Goal: Obtain resource: Download file/media

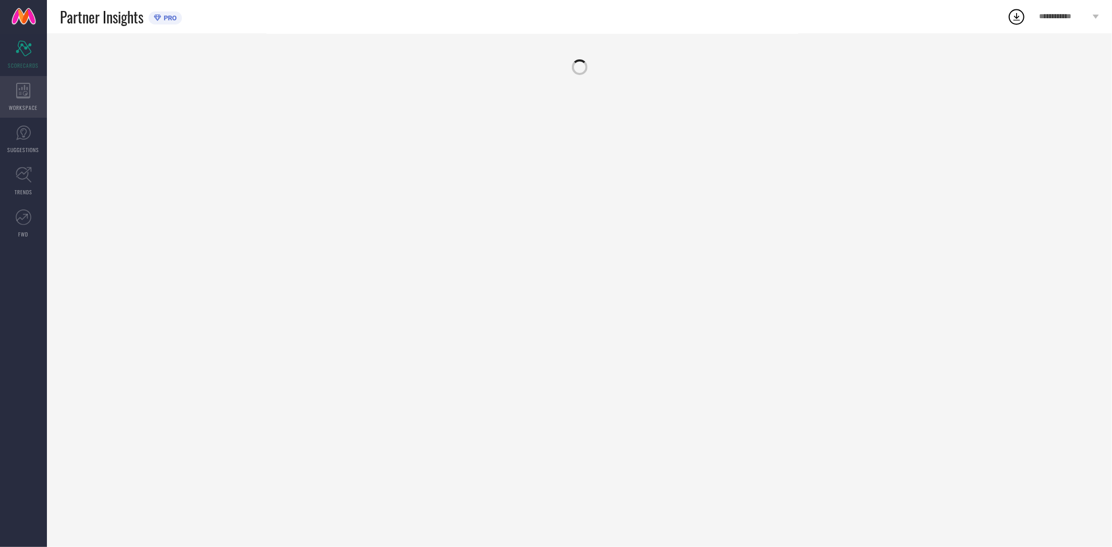
click at [17, 93] on icon at bounding box center [23, 91] width 15 height 16
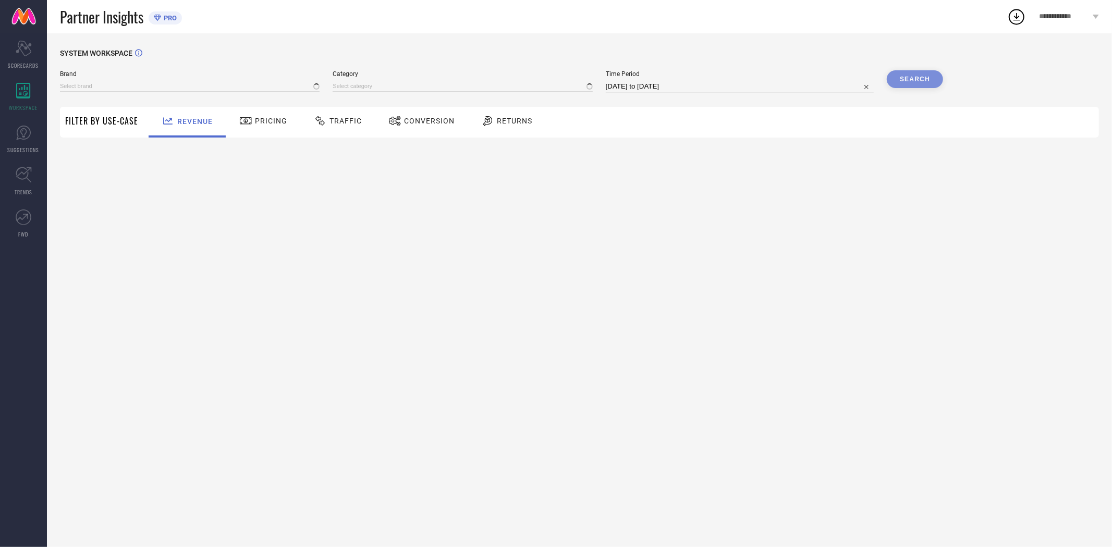
click at [435, 118] on span "Conversion" at bounding box center [429, 121] width 51 height 8
type input "EXTRA LOVE BY LIBAS"
type input "All"
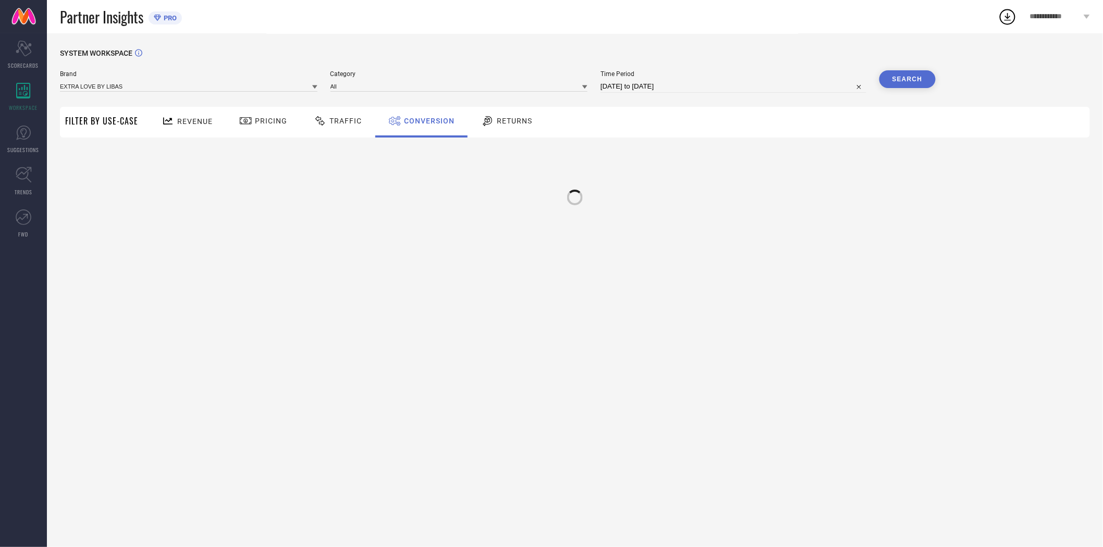
select select "7"
select select "2025"
select select "8"
select select "2025"
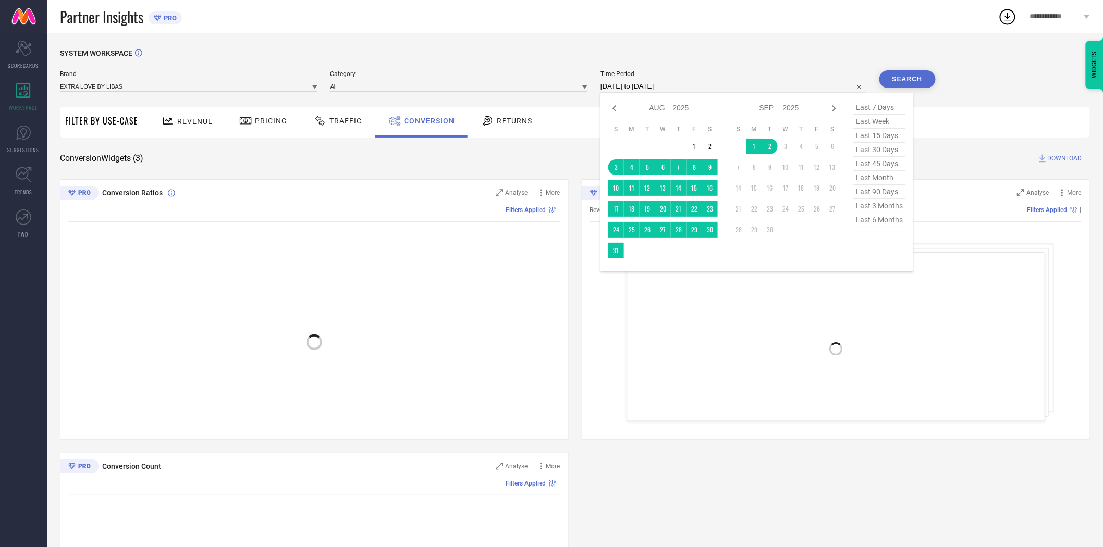
click at [652, 88] on input "[DATE] to [DATE]" at bounding box center [734, 86] width 266 height 13
click at [757, 149] on td "1" at bounding box center [755, 147] width 16 height 16
type input "[DATE] to [DATE]"
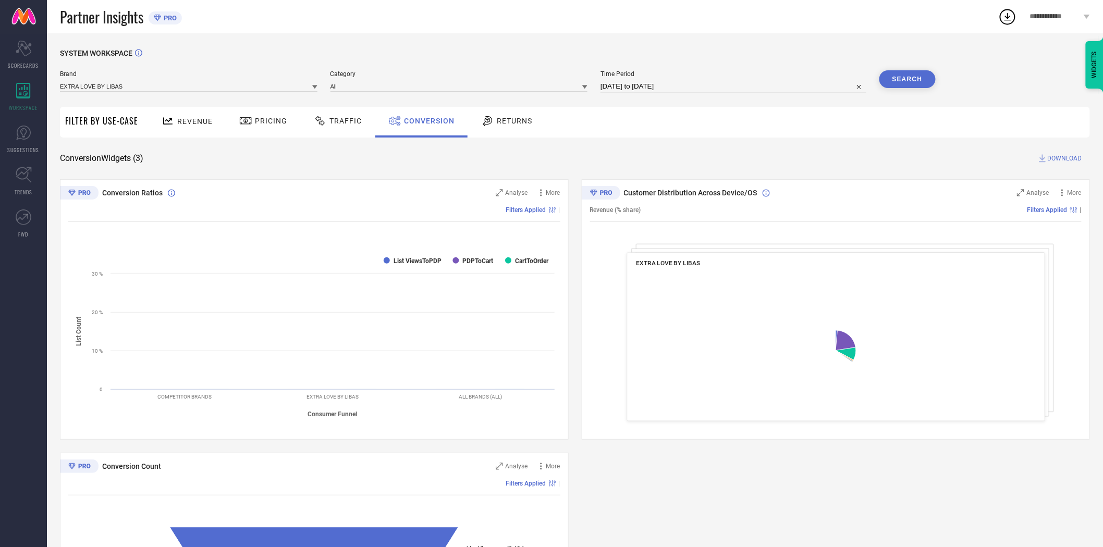
drag, startPoint x: 679, startPoint y: 146, endPoint x: 858, endPoint y: 119, distance: 181.4
click at [694, 144] on div "SYSTEM WORKSPACE Brand EXTRA LOVE BY LIBAS Category All Time Period [DATE] to […" at bounding box center [575, 381] width 1030 height 665
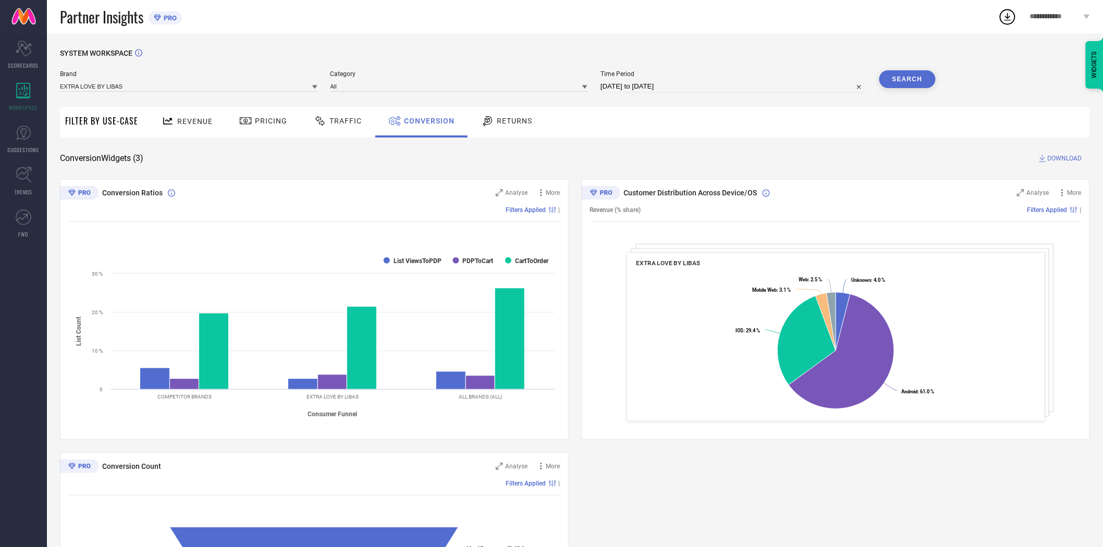
click at [900, 77] on button "Search" at bounding box center [908, 79] width 56 height 18
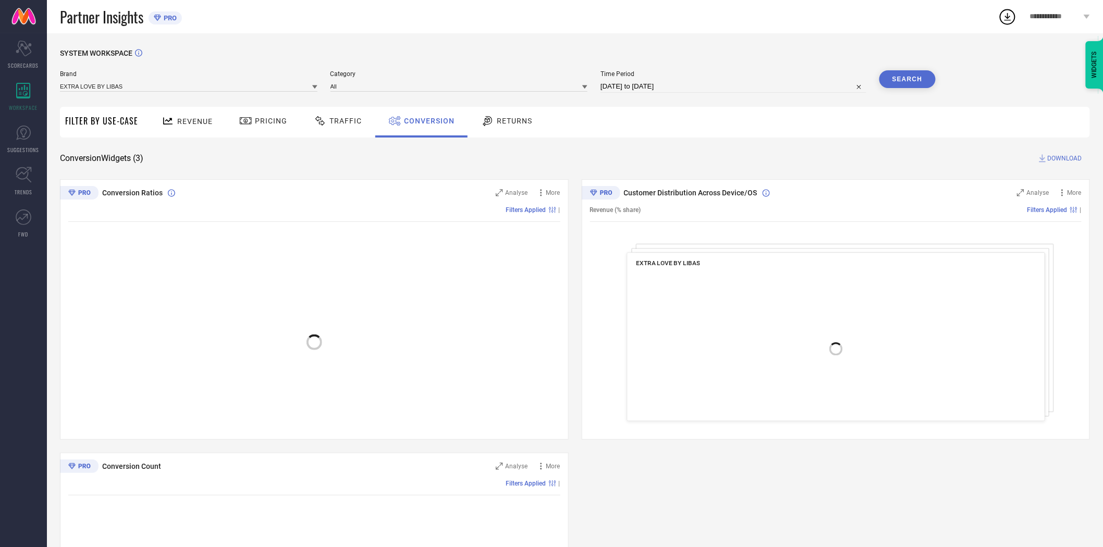
click at [1057, 158] on span "DOWNLOAD" at bounding box center [1065, 158] width 34 height 10
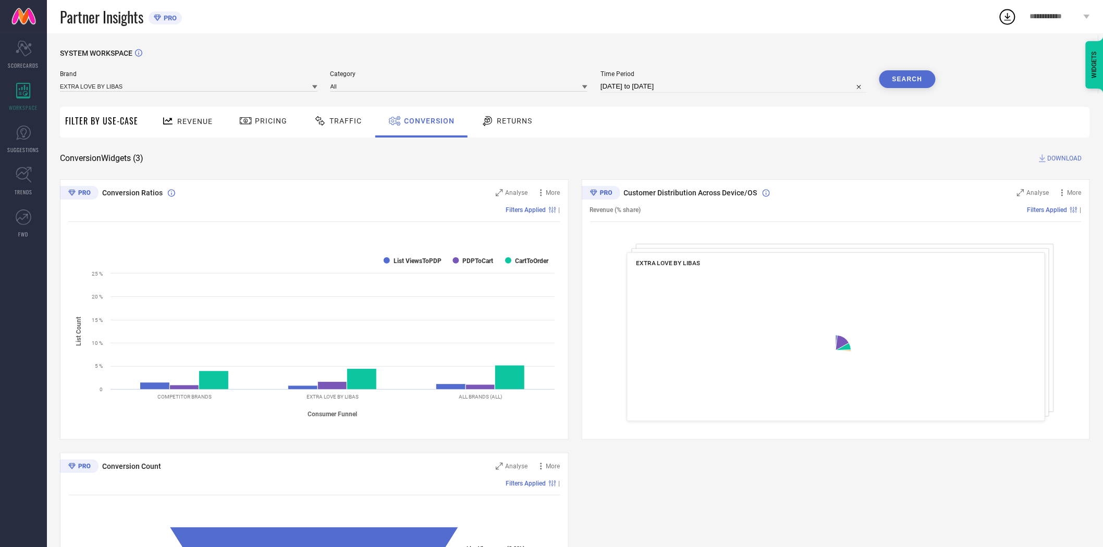
select select "8"
select select "2025"
select select "9"
select select "2025"
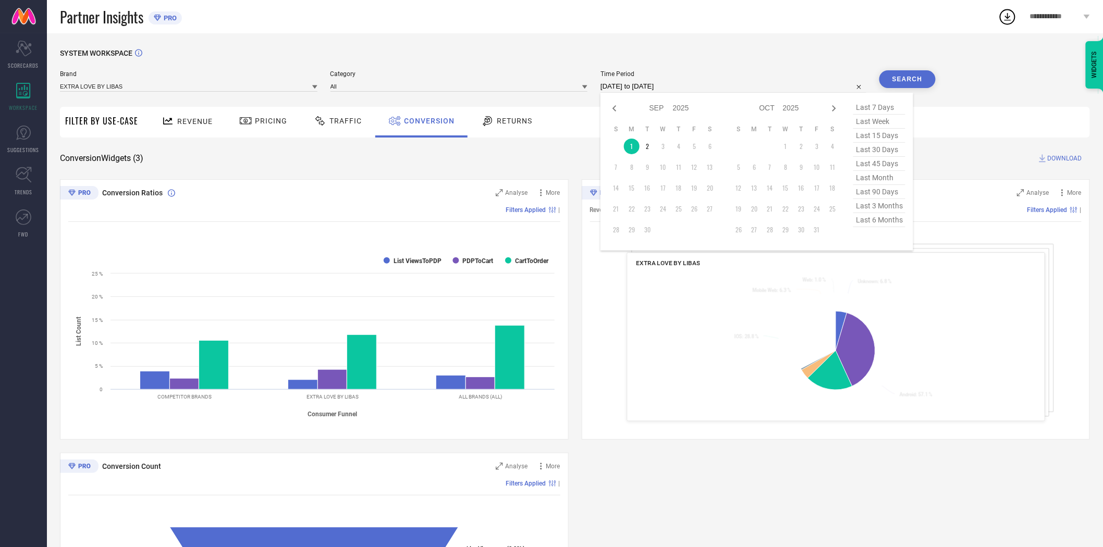
click at [689, 87] on input "[DATE] to [DATE]" at bounding box center [734, 86] width 266 height 13
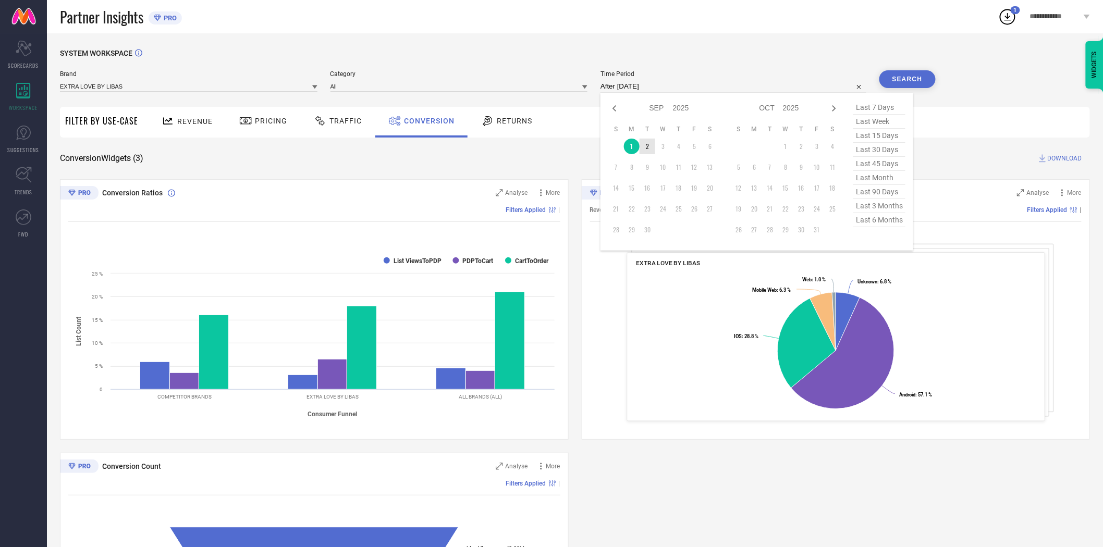
click at [649, 152] on td "2" at bounding box center [648, 147] width 16 height 16
type input "[DATE] to [DATE]"
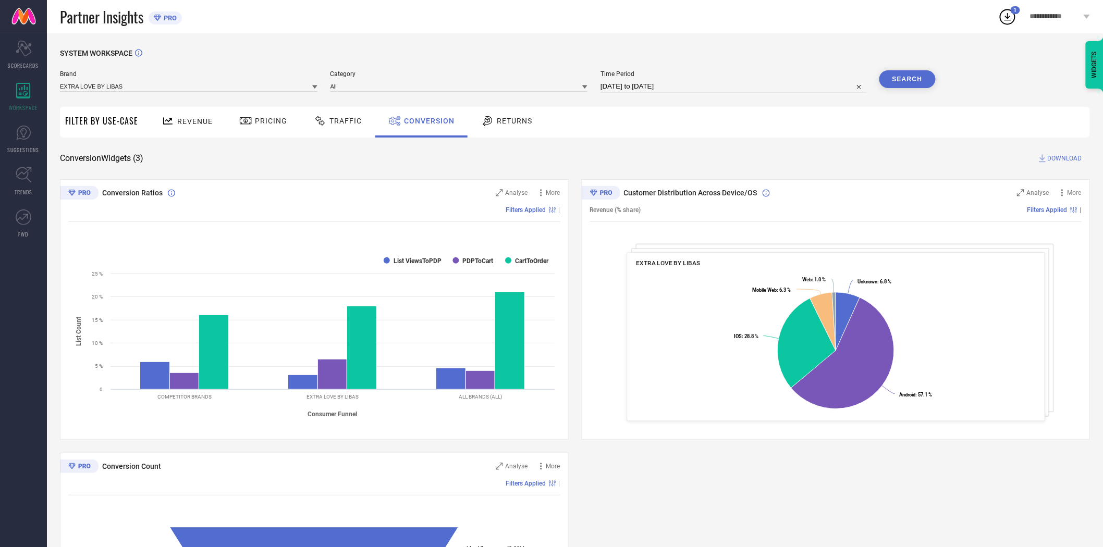
drag, startPoint x: 710, startPoint y: 141, endPoint x: 935, endPoint y: 96, distance: 230.2
click at [716, 141] on div "SYSTEM WORKSPACE Brand EXTRA LOVE BY LIBAS Category All Time Period [DATE] to […" at bounding box center [575, 381] width 1030 height 665
click at [914, 77] on button "Search" at bounding box center [908, 79] width 56 height 18
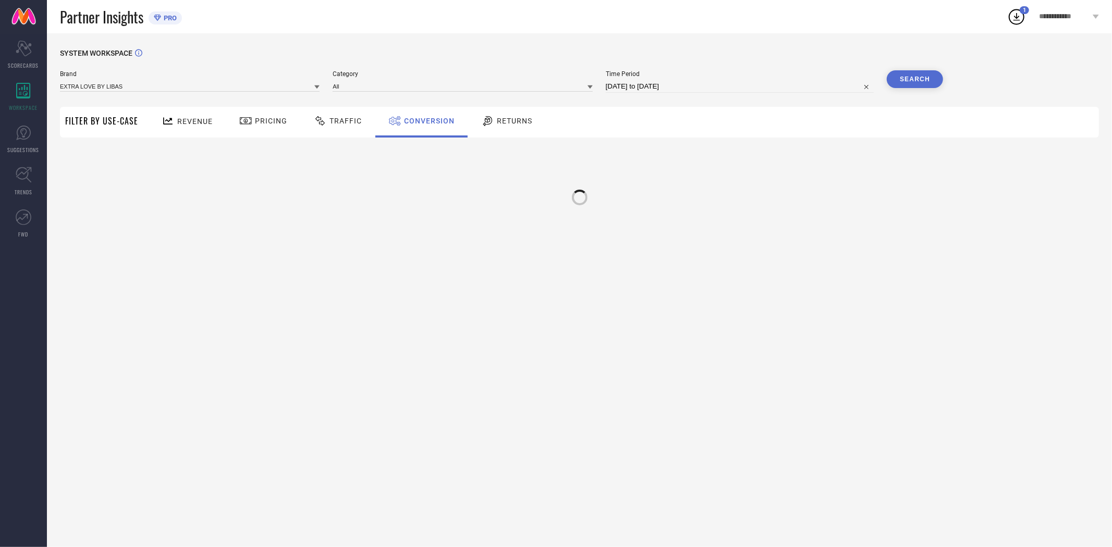
click at [979, 154] on div at bounding box center [579, 192] width 1039 height 78
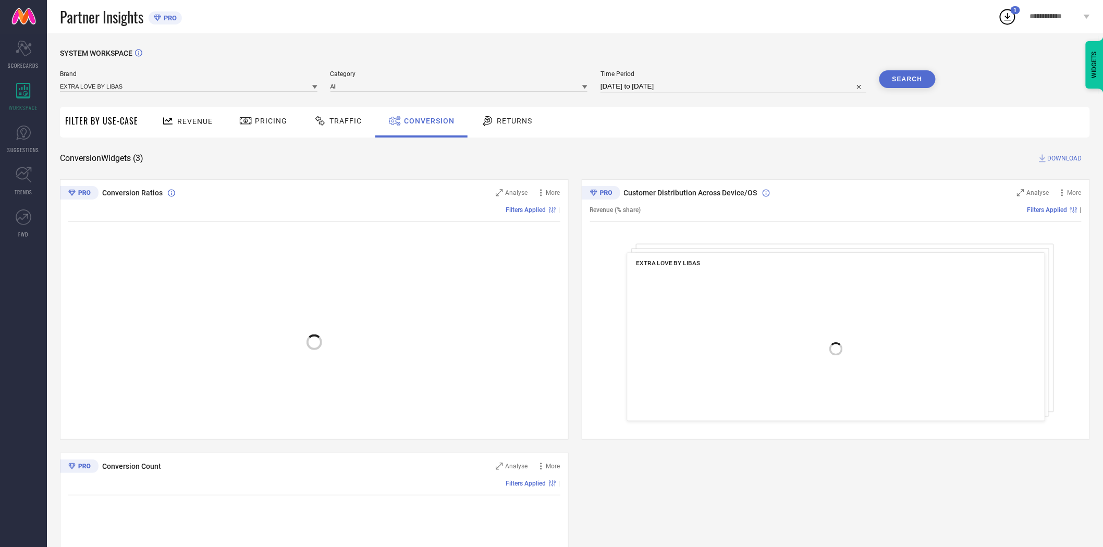
click at [1067, 157] on span "DOWNLOAD" at bounding box center [1065, 158] width 34 height 10
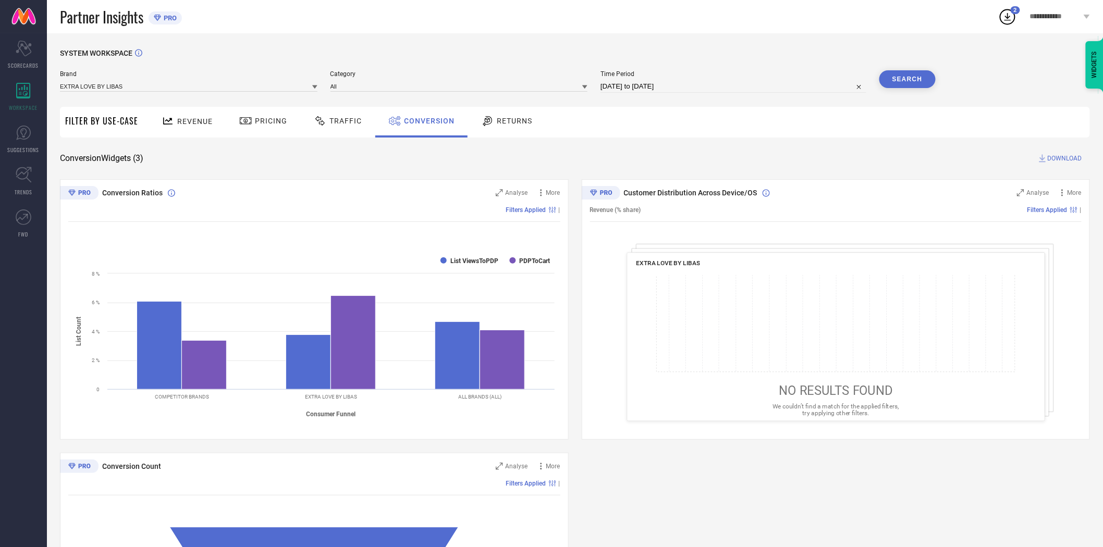
click at [313, 88] on icon at bounding box center [314, 86] width 5 height 5
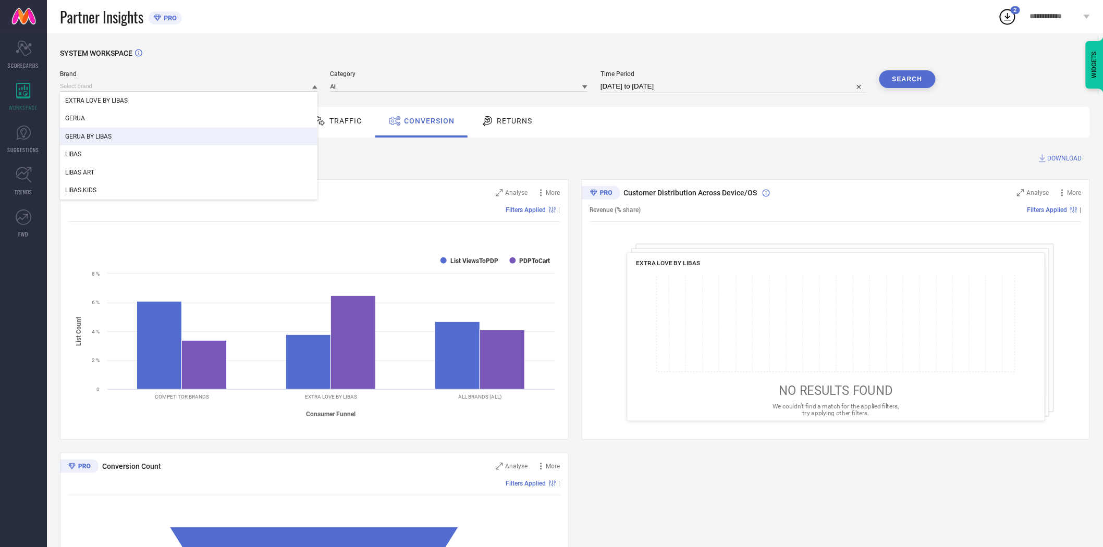
click at [227, 137] on div "GERUA BY LIBAS" at bounding box center [189, 137] width 258 height 18
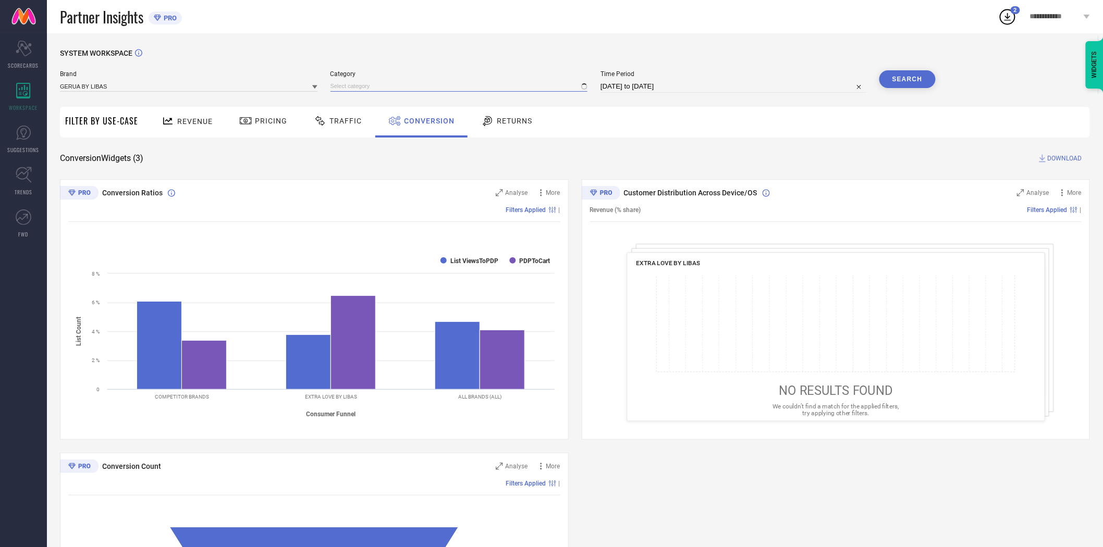
click at [371, 87] on input at bounding box center [460, 86] width 258 height 11
click at [371, 101] on span "No results found" at bounding box center [460, 101] width 258 height 18
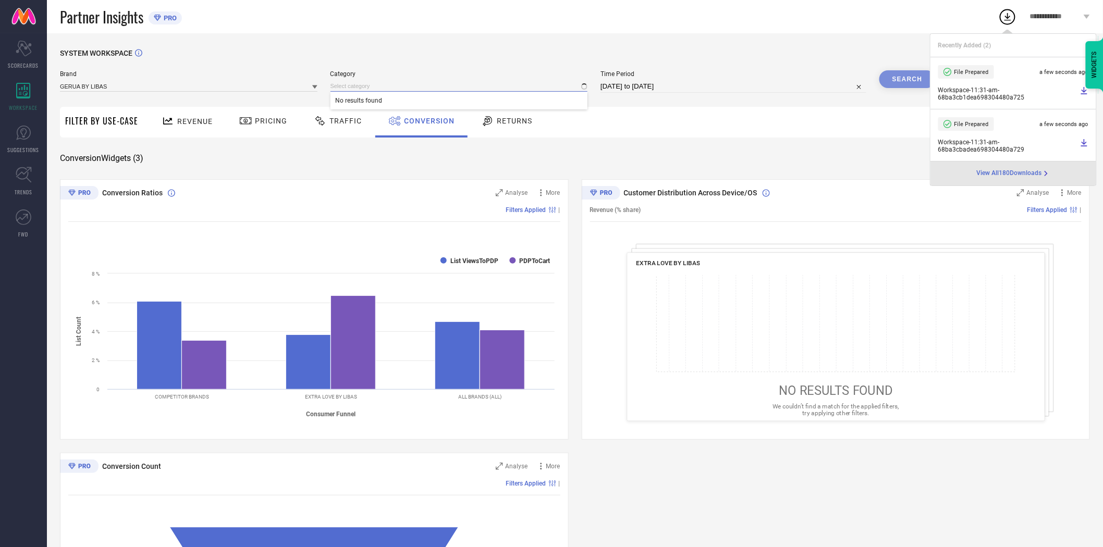
click at [371, 87] on input at bounding box center [460, 86] width 258 height 11
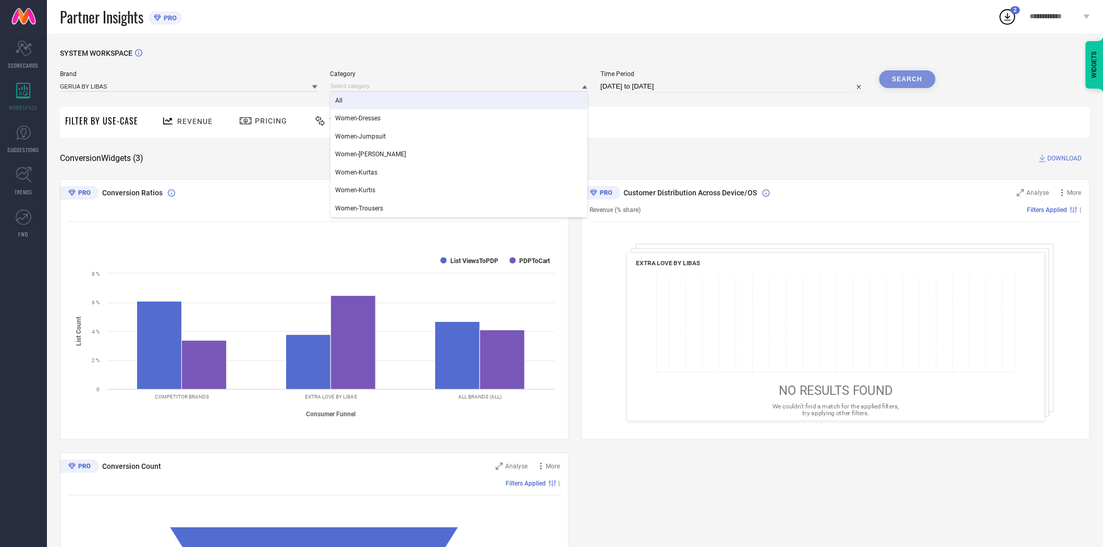
click at [369, 95] on div "All" at bounding box center [460, 101] width 258 height 18
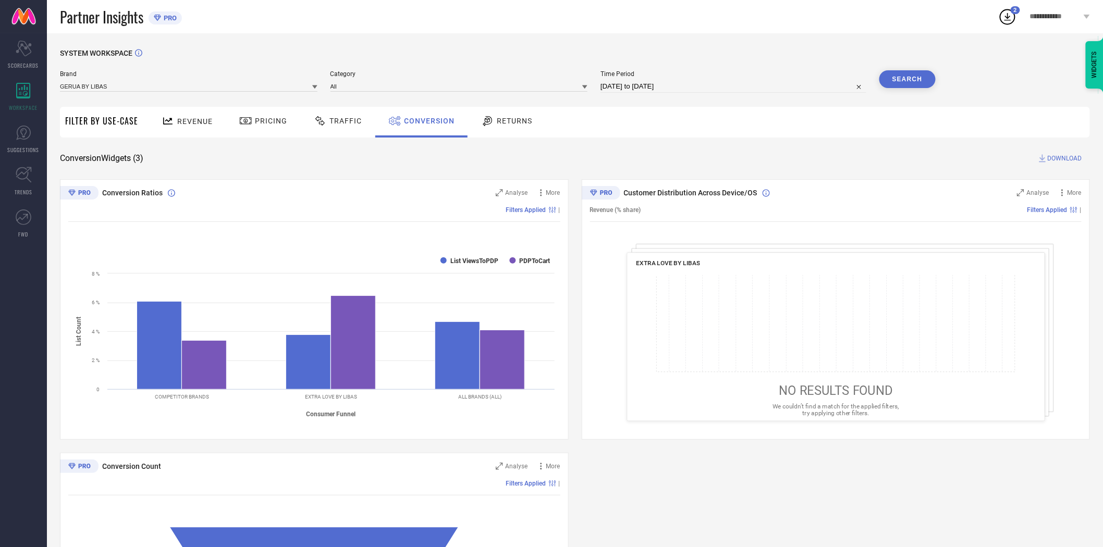
click at [909, 77] on button "Search" at bounding box center [908, 79] width 56 height 18
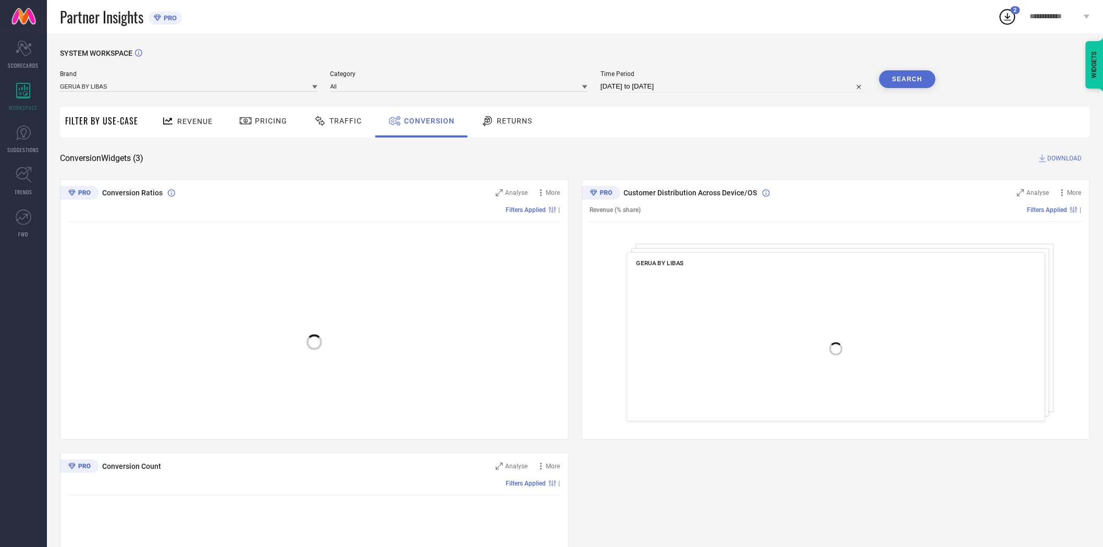
click at [1064, 160] on span "DOWNLOAD" at bounding box center [1065, 158] width 34 height 10
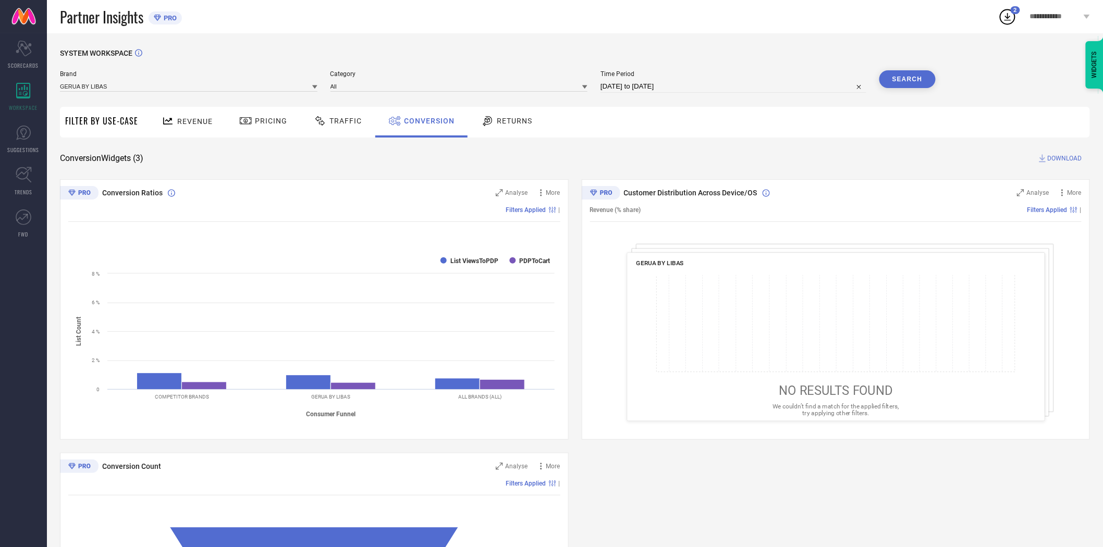
click at [670, 88] on input "[DATE] to [DATE]" at bounding box center [734, 86] width 266 height 13
select select "8"
select select "2025"
select select "9"
select select "2025"
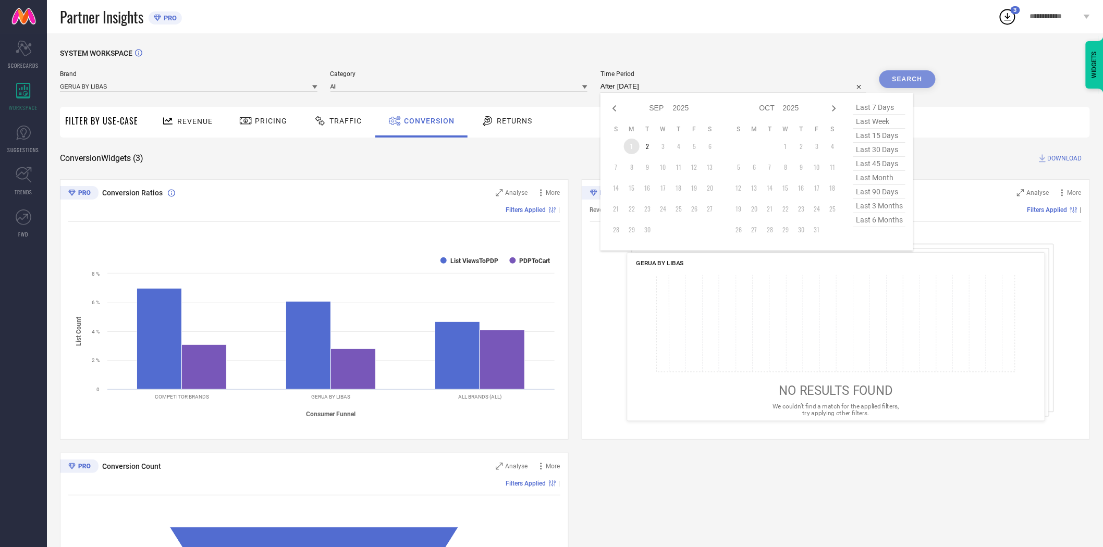
click at [631, 148] on td "1" at bounding box center [632, 147] width 16 height 16
type input "[DATE] to [DATE]"
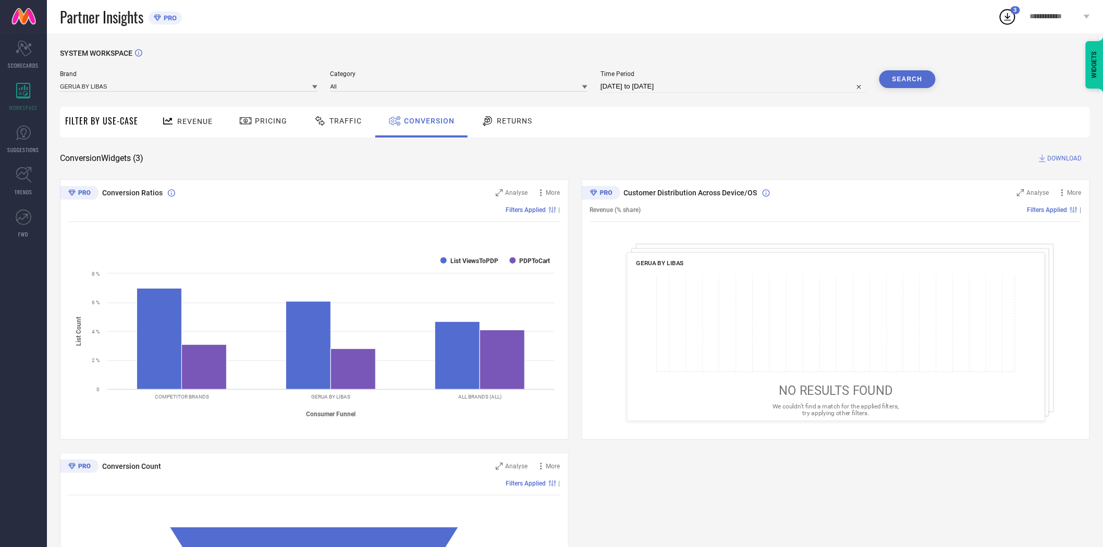
click at [904, 78] on button "Search" at bounding box center [908, 79] width 56 height 18
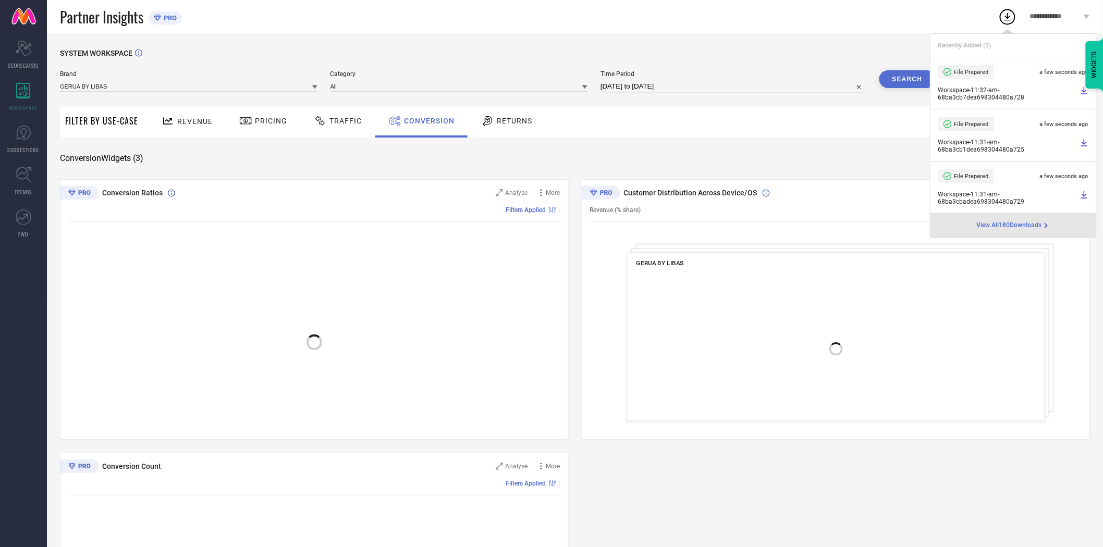
click at [888, 131] on div "Revenue Pricing Traffic Conversion Returns" at bounding box center [616, 122] width 947 height 31
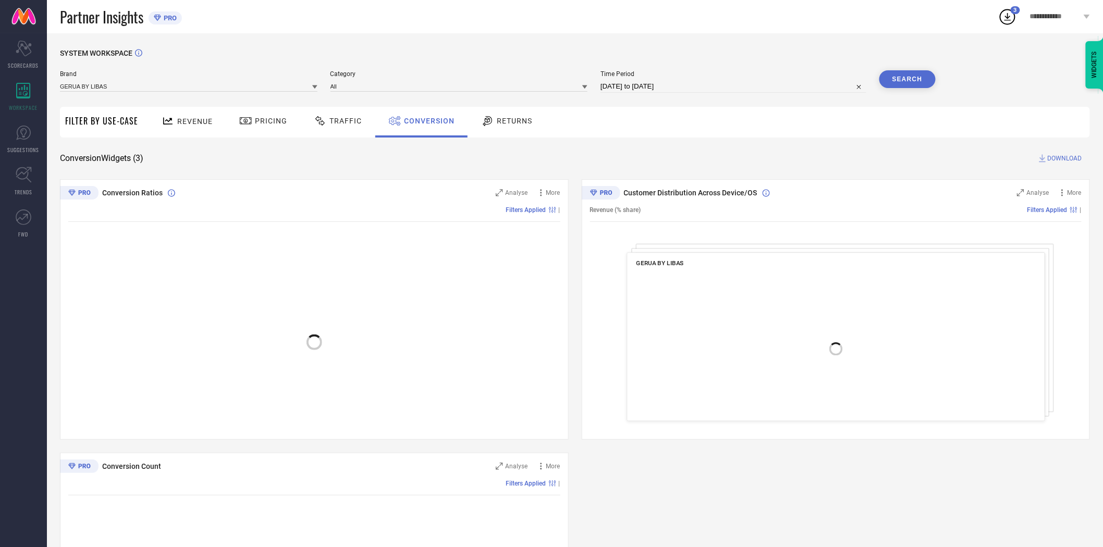
click at [1054, 155] on span "DOWNLOAD" at bounding box center [1065, 158] width 34 height 10
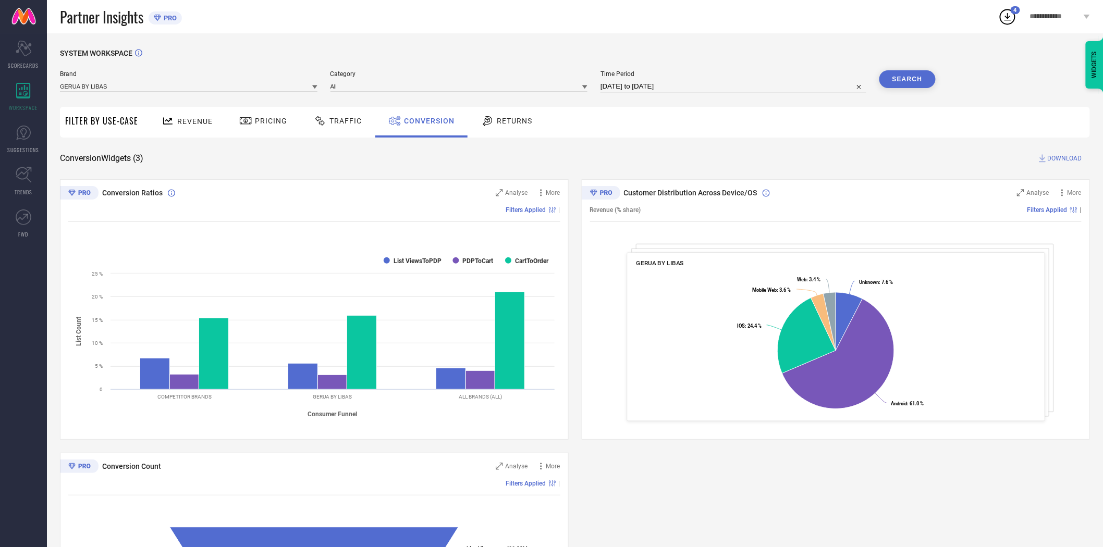
click at [315, 89] on icon at bounding box center [314, 88] width 5 height 4
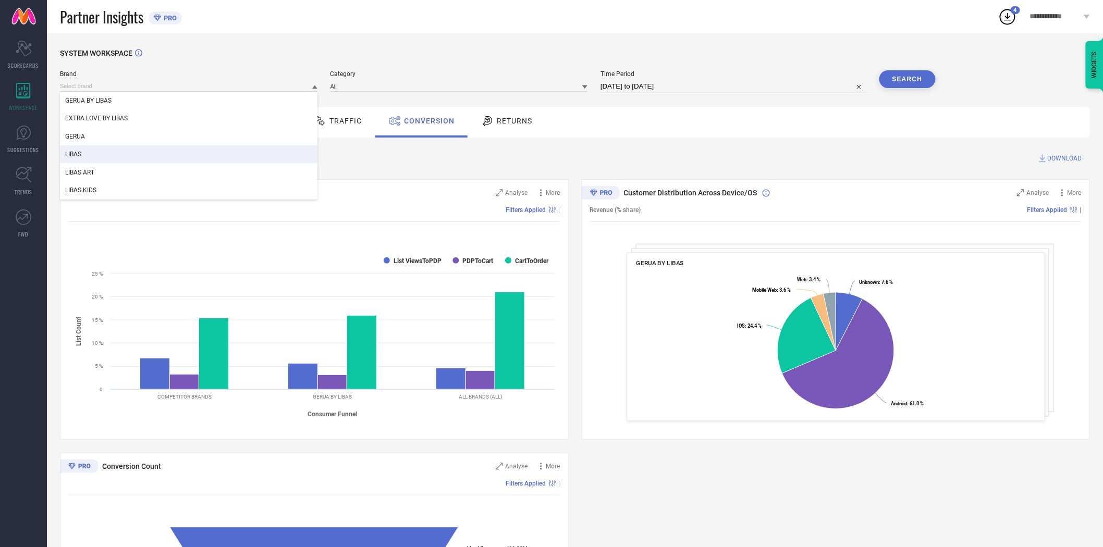
click at [235, 152] on div "LIBAS" at bounding box center [189, 154] width 258 height 18
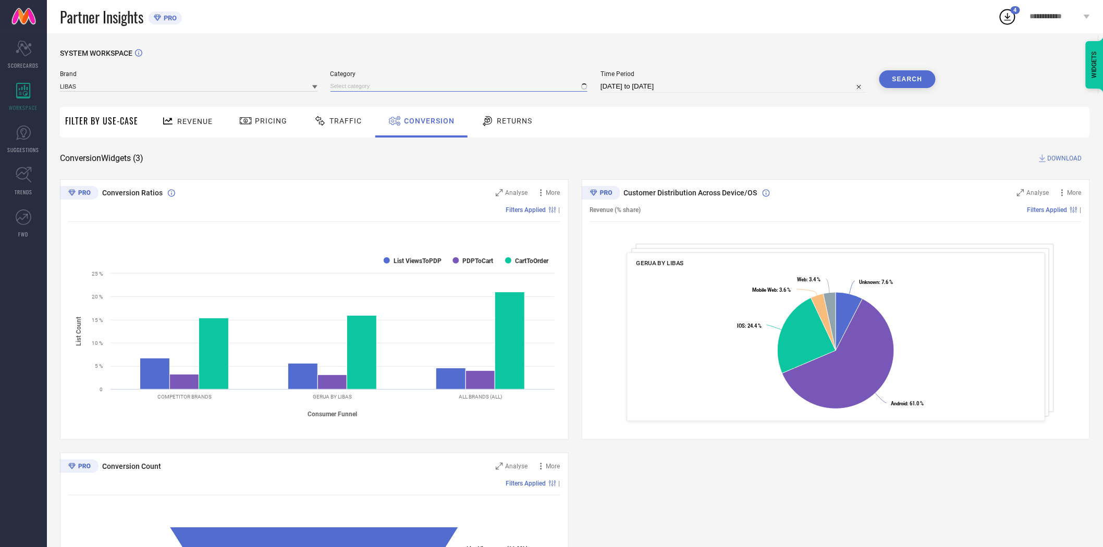
click at [370, 84] on input at bounding box center [460, 86] width 258 height 11
click at [362, 102] on span "No results found" at bounding box center [460, 101] width 258 height 18
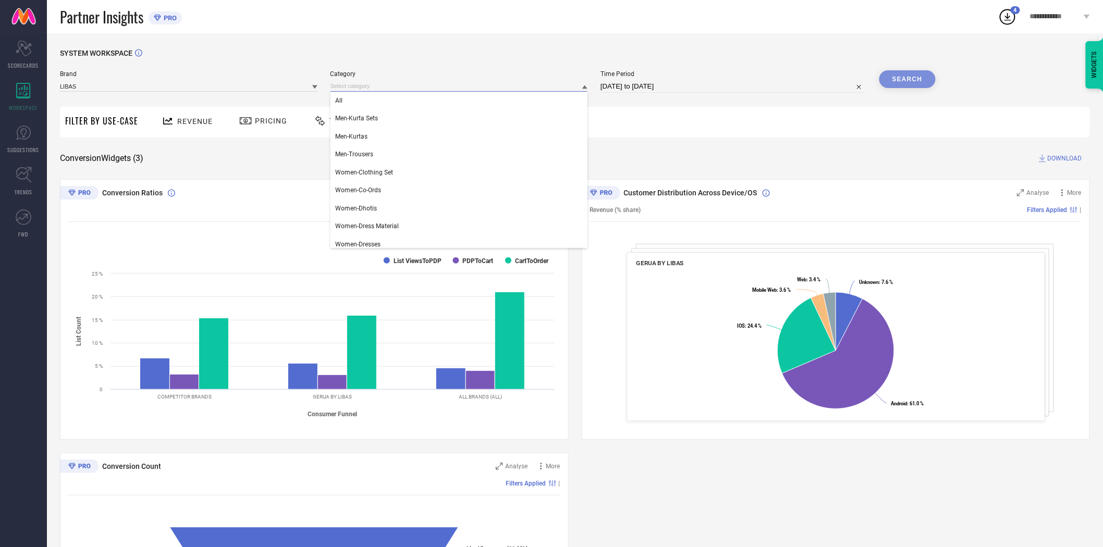
click at [359, 85] on input at bounding box center [460, 86] width 258 height 11
click at [357, 102] on div "All" at bounding box center [460, 101] width 258 height 18
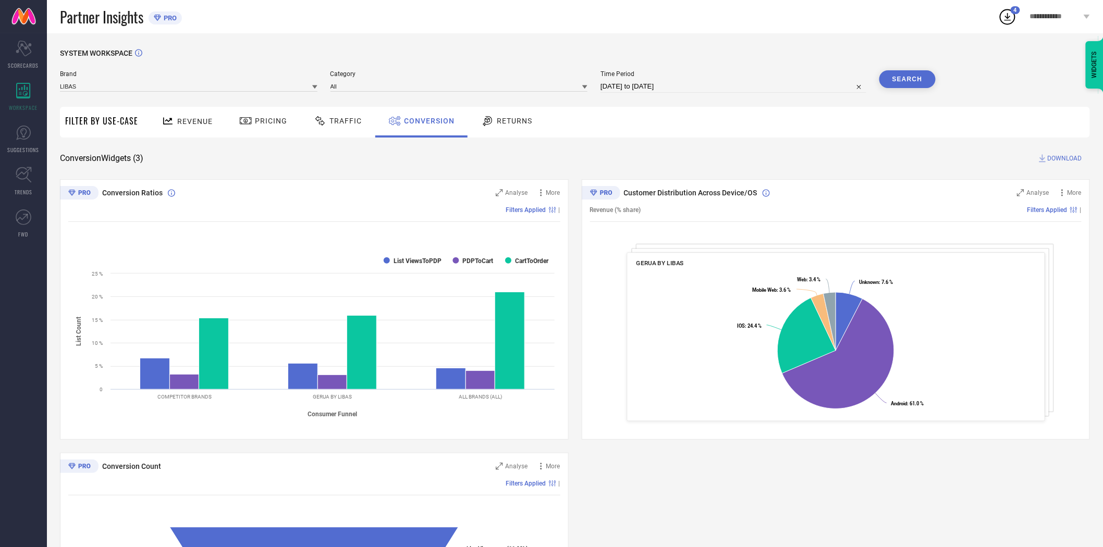
click at [911, 79] on button "Search" at bounding box center [908, 79] width 56 height 18
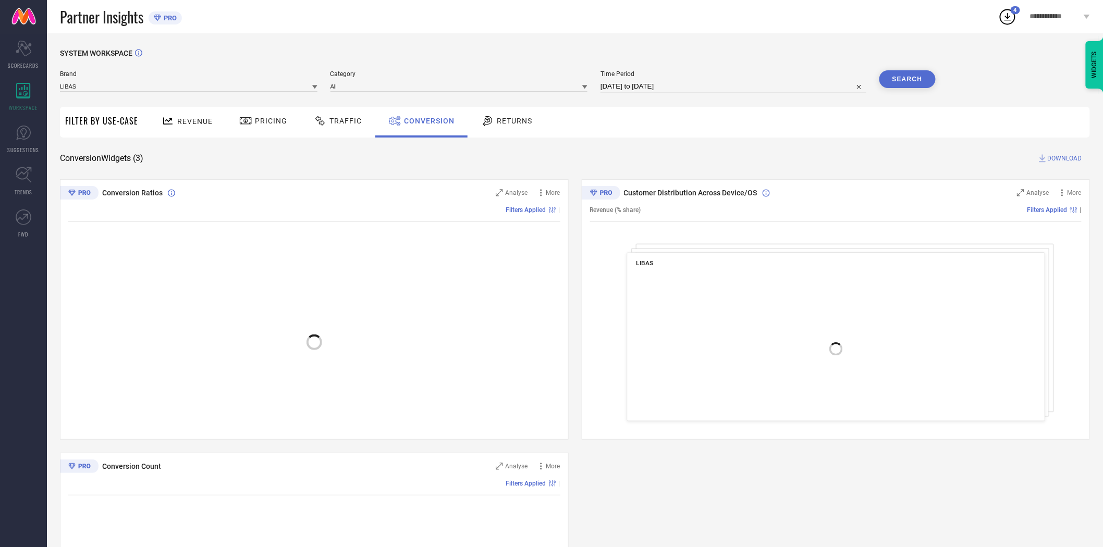
click at [1064, 158] on span "DOWNLOAD" at bounding box center [1065, 158] width 34 height 10
click at [697, 90] on input "[DATE] to [DATE]" at bounding box center [734, 86] width 266 height 13
select select "8"
select select "2025"
select select "9"
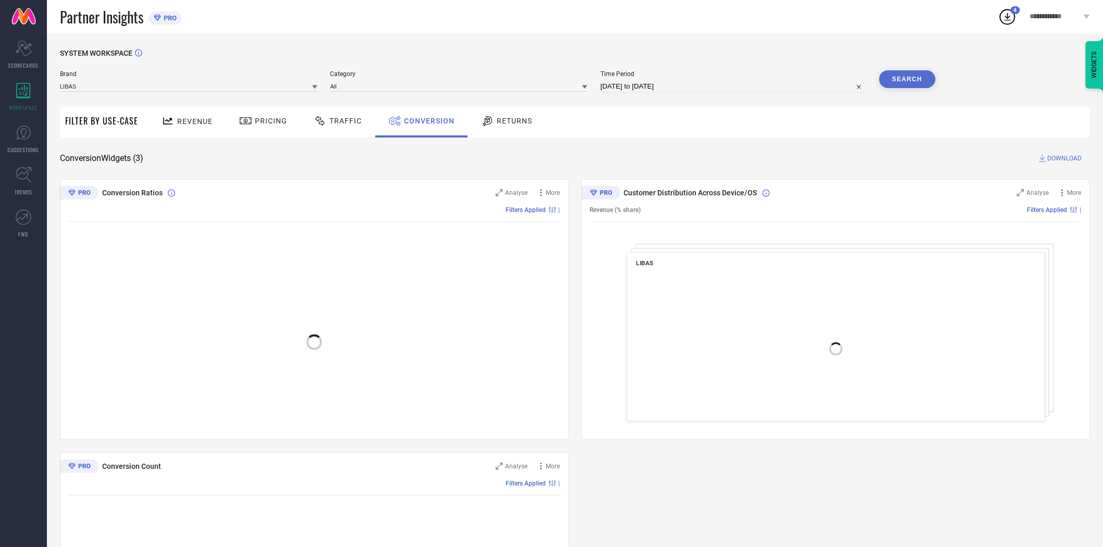
select select "2025"
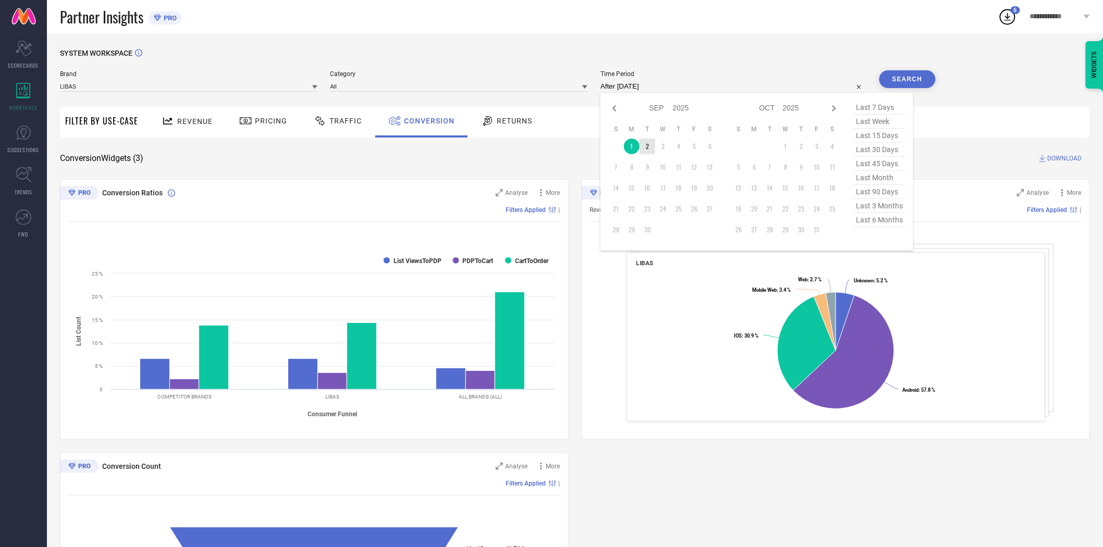
click at [645, 149] on td "2" at bounding box center [648, 147] width 16 height 16
type input "[DATE] to [DATE]"
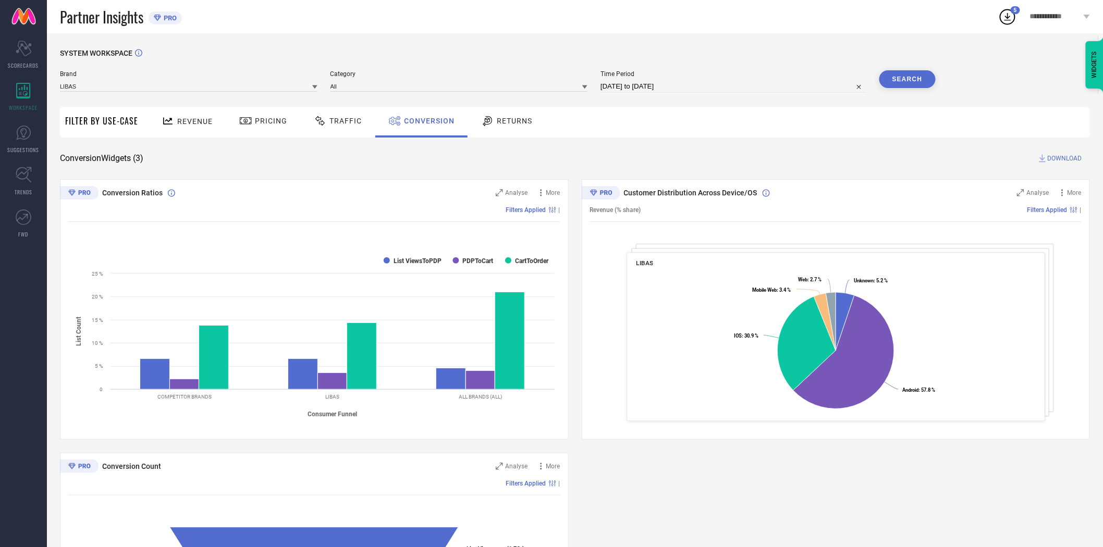
drag, startPoint x: 645, startPoint y: 149, endPoint x: 656, endPoint y: 140, distance: 13.7
click at [780, 118] on div "Revenue Pricing Traffic Conversion Returns" at bounding box center [616, 122] width 947 height 31
click at [921, 71] on button "Search" at bounding box center [908, 79] width 56 height 18
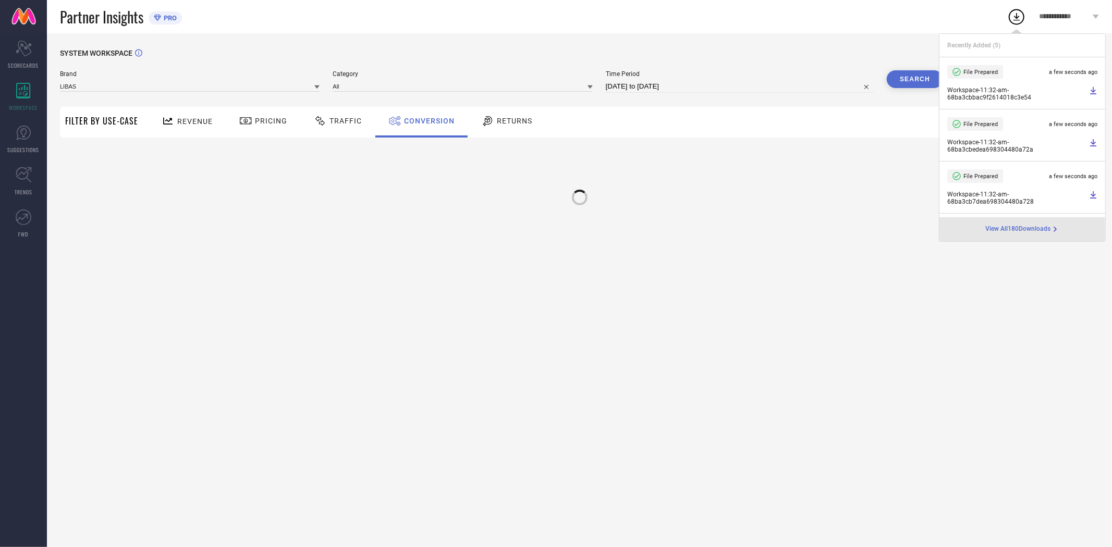
click at [894, 168] on div at bounding box center [579, 192] width 1039 height 78
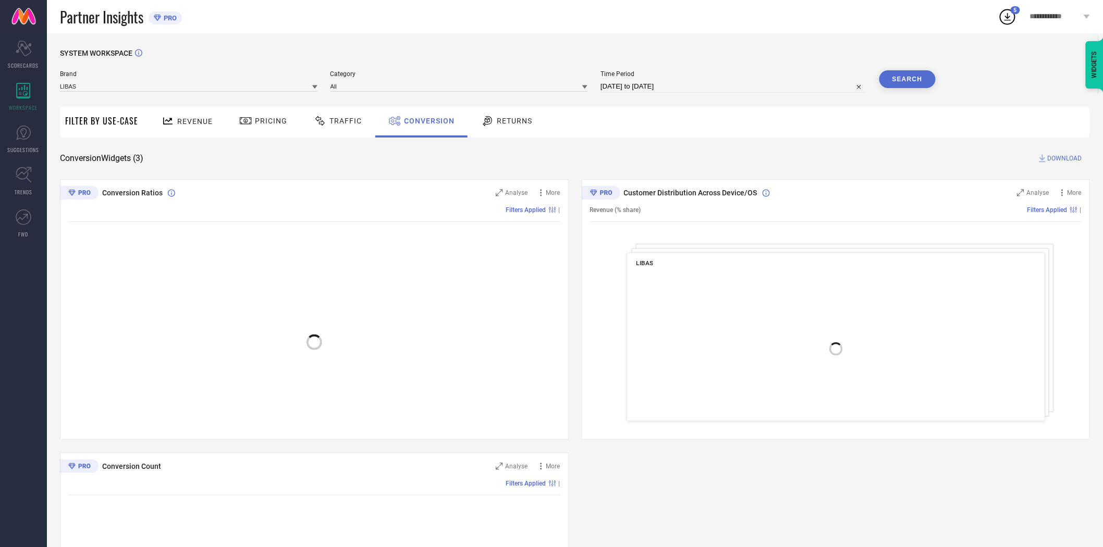
click at [1053, 156] on span "DOWNLOAD" at bounding box center [1065, 158] width 34 height 10
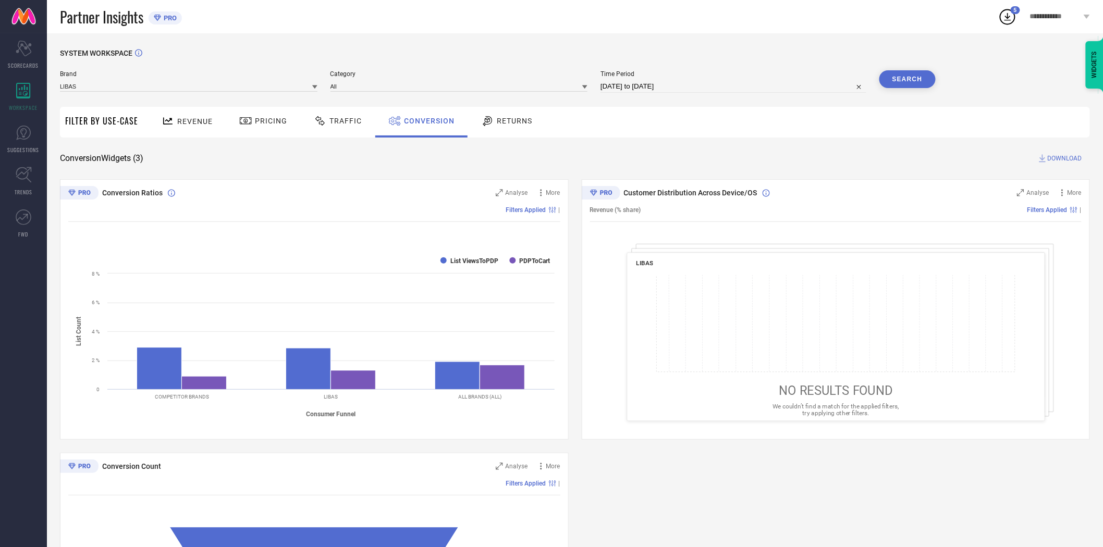
click at [313, 87] on icon at bounding box center [314, 86] width 5 height 5
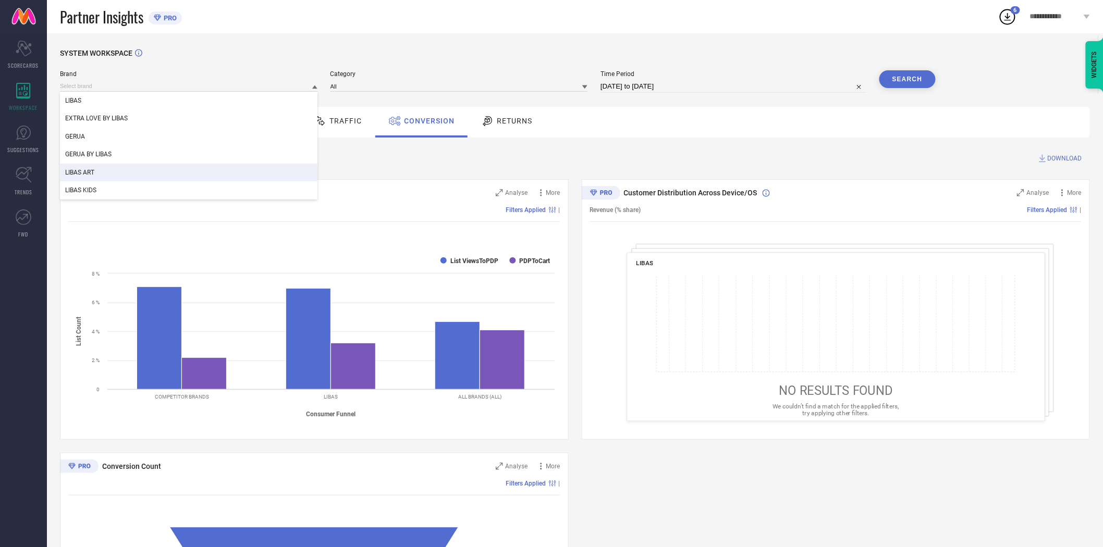
click at [252, 169] on div "LIBAS ART" at bounding box center [189, 173] width 258 height 18
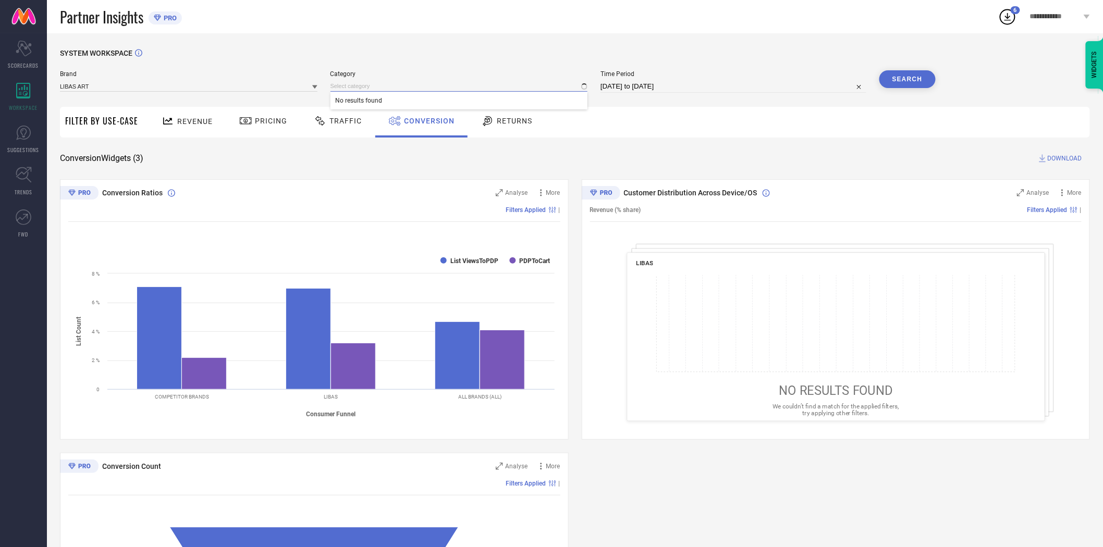
click at [360, 89] on input at bounding box center [460, 86] width 258 height 11
click at [359, 84] on input at bounding box center [460, 86] width 258 height 11
click at [359, 86] on input at bounding box center [460, 86] width 258 height 11
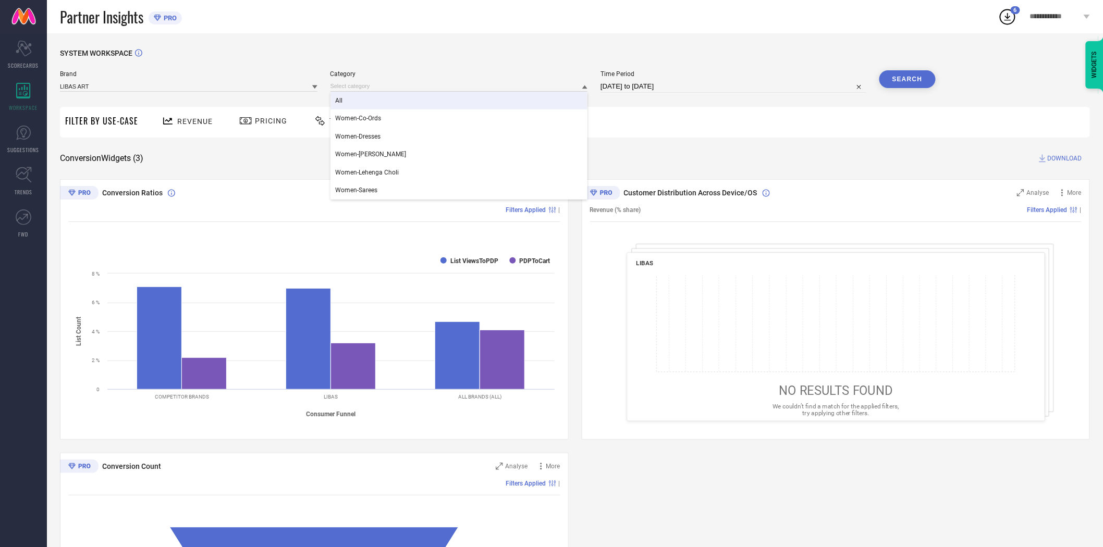
click at [360, 100] on div "All" at bounding box center [460, 101] width 258 height 18
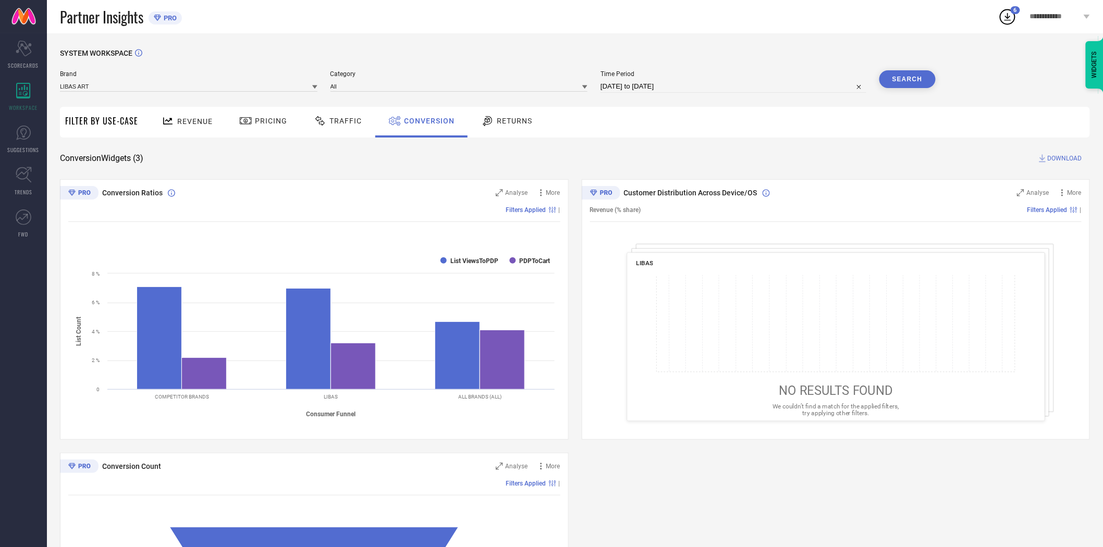
select select "8"
select select "2025"
select select "9"
select select "2025"
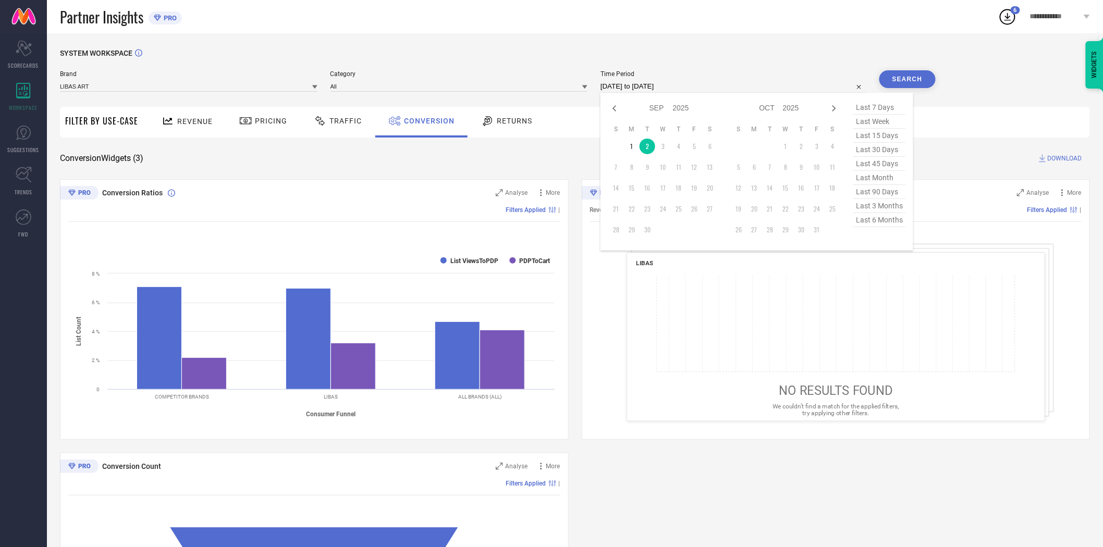
click at [657, 87] on input "[DATE] to [DATE]" at bounding box center [734, 86] width 266 height 13
click at [648, 148] on td "2" at bounding box center [648, 147] width 16 height 16
type input "[DATE] to [DATE]"
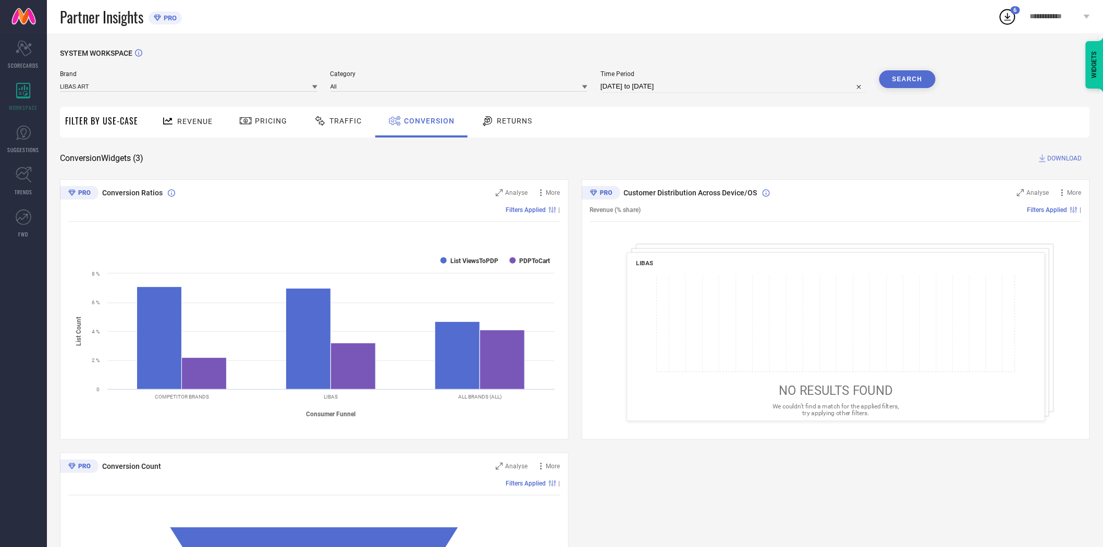
click at [916, 79] on button "Search" at bounding box center [908, 79] width 56 height 18
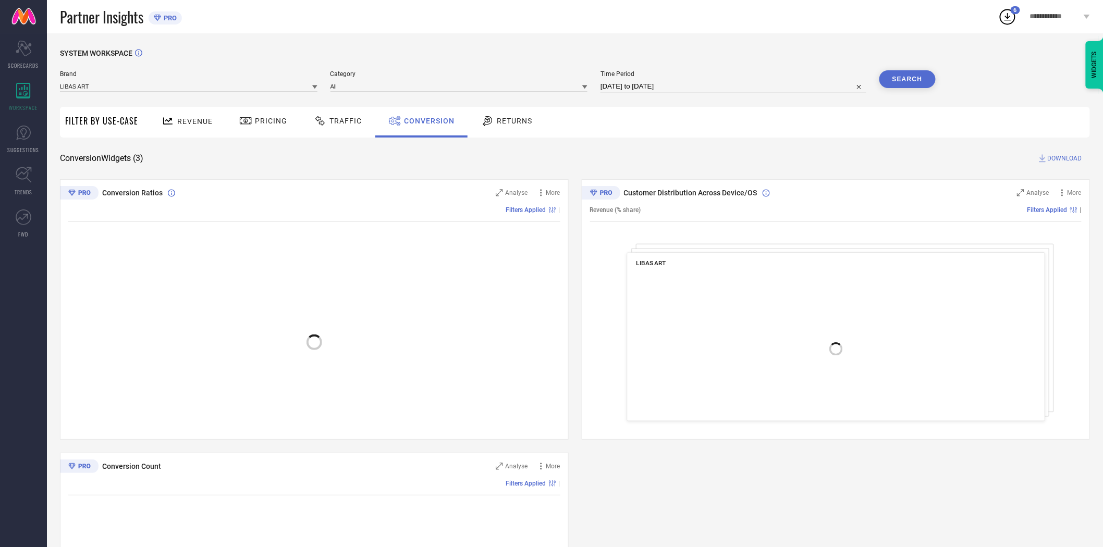
click at [1058, 156] on span "DOWNLOAD" at bounding box center [1065, 158] width 34 height 10
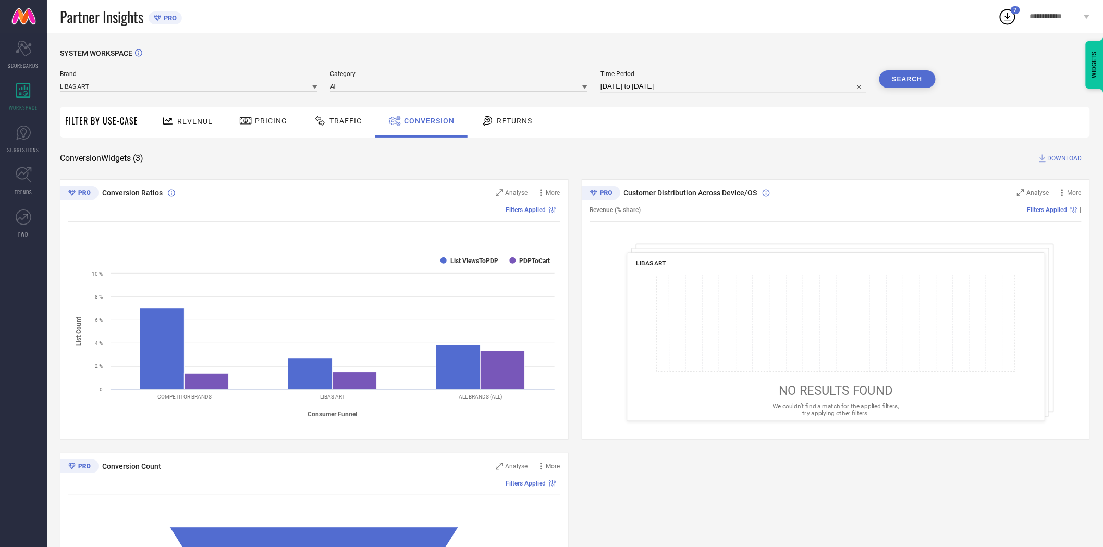
select select "8"
select select "2025"
select select "9"
select select "2025"
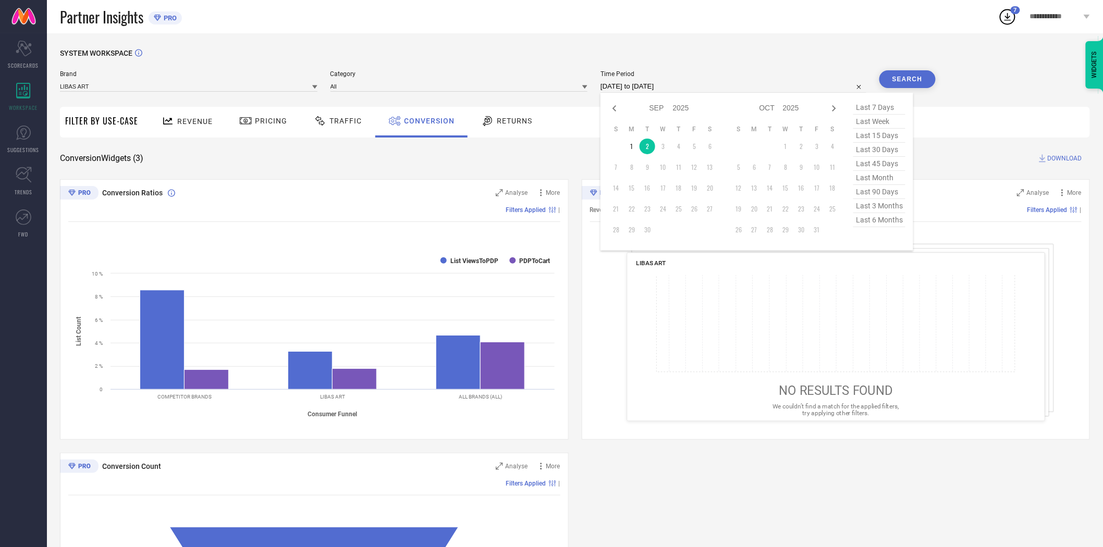
click at [697, 90] on input "[DATE] to [DATE]" at bounding box center [734, 86] width 266 height 13
click at [631, 144] on td "1" at bounding box center [632, 147] width 16 height 16
type input "[DATE] to [DATE]"
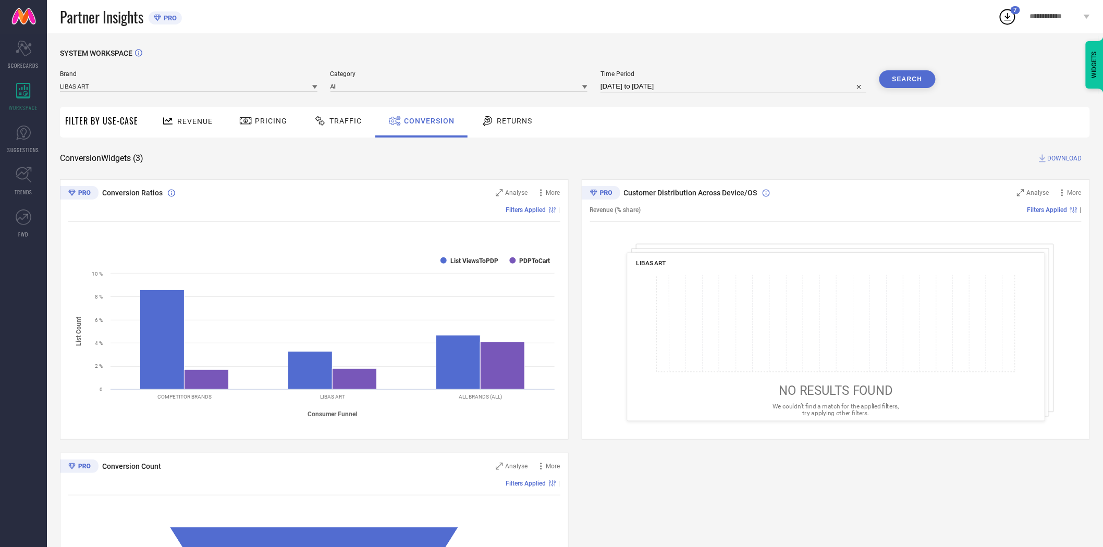
drag, startPoint x: 666, startPoint y: 123, endPoint x: 913, endPoint y: 75, distance: 251.6
click at [669, 121] on div "Revenue Pricing Traffic Conversion Returns" at bounding box center [616, 122] width 947 height 31
click at [911, 82] on button "Search" at bounding box center [908, 79] width 56 height 18
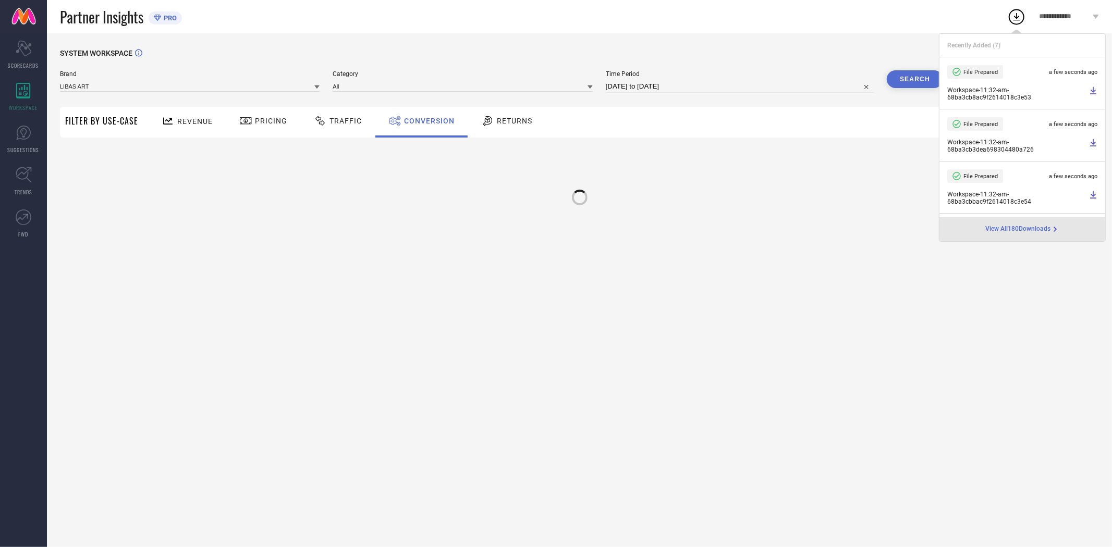
click at [876, 146] on div "SYSTEM WORKSPACE Brand LIBAS ART Category All Time Period [DATE] to [DATE] Sear…" at bounding box center [579, 140] width 1039 height 182
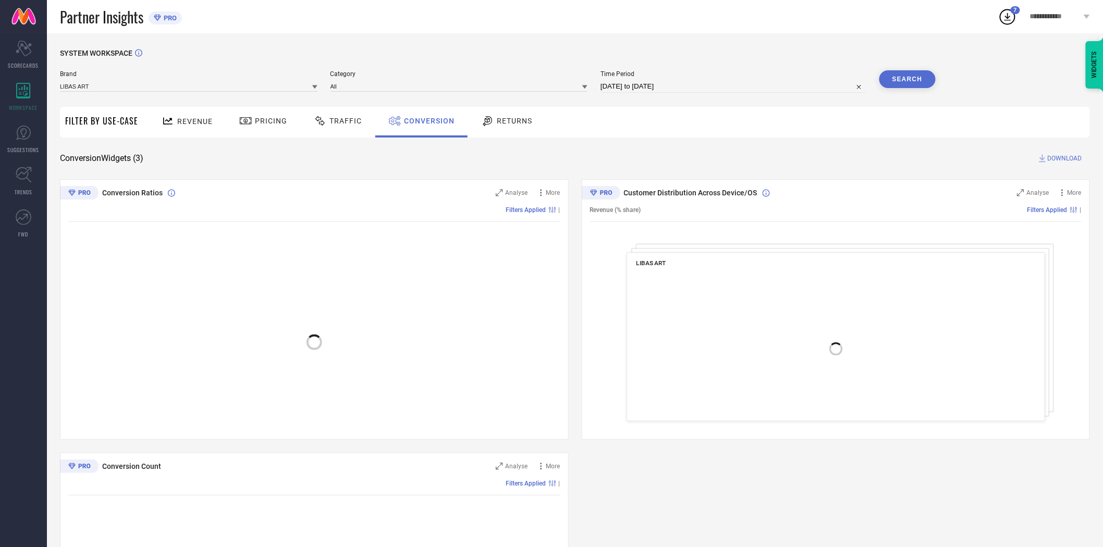
drag, startPoint x: 1056, startPoint y: 158, endPoint x: 794, endPoint y: 123, distance: 264.6
click at [1056, 157] on span "DOWNLOAD" at bounding box center [1065, 158] width 34 height 10
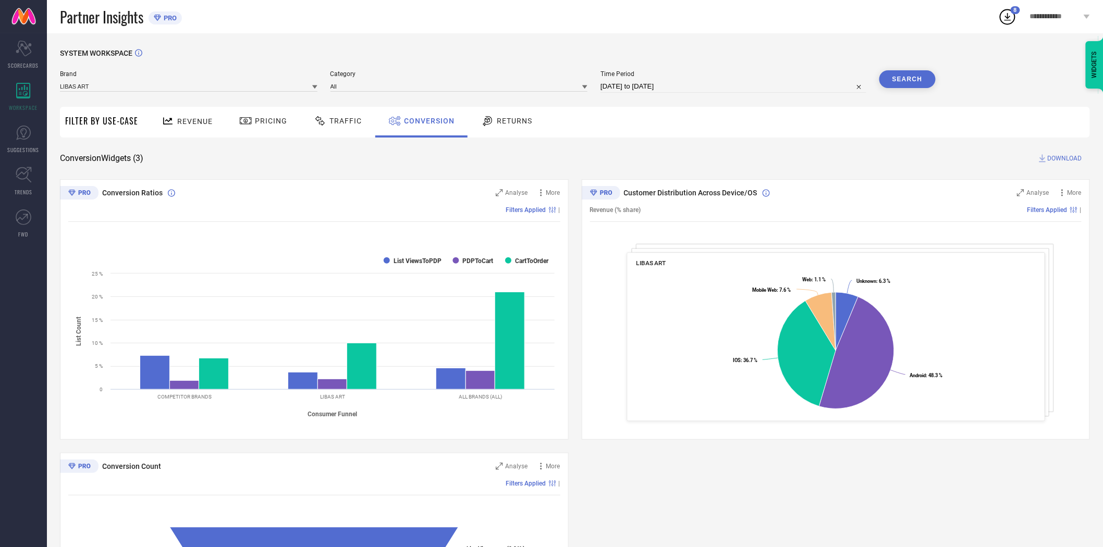
click at [315, 87] on icon at bounding box center [314, 88] width 5 height 4
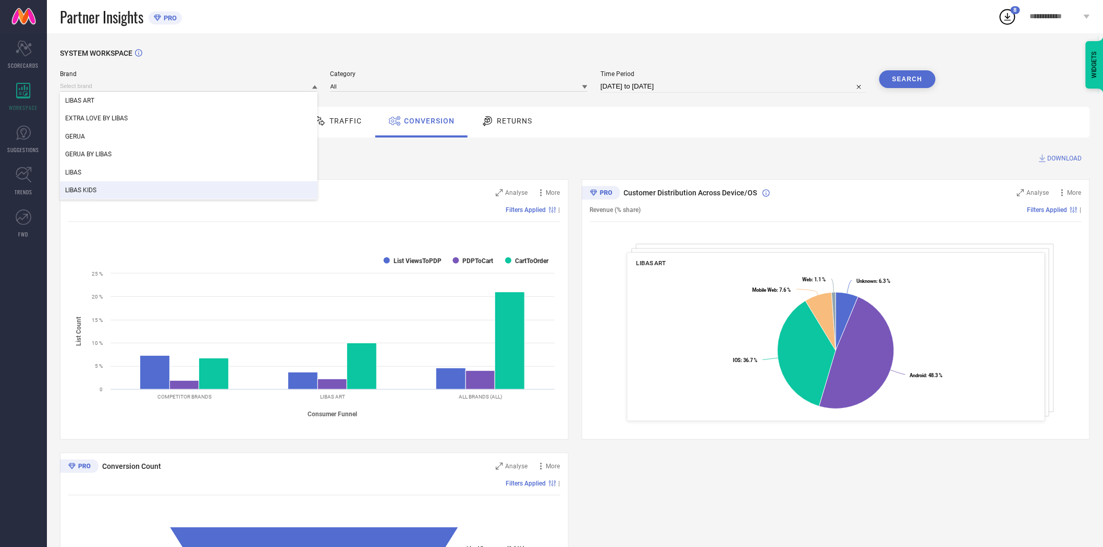
click at [242, 182] on div "LIBAS KIDS" at bounding box center [189, 190] width 258 height 18
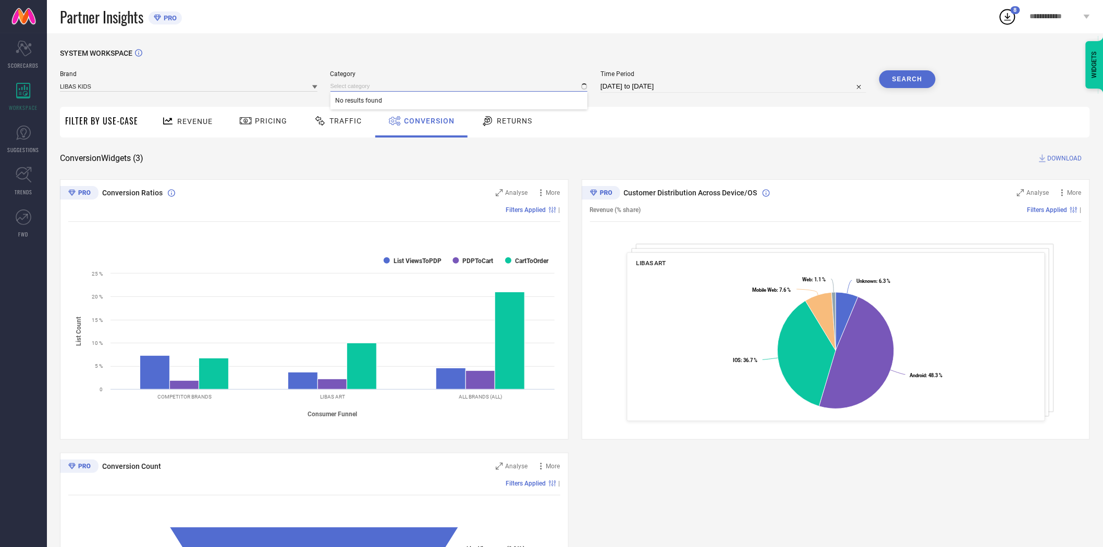
click at [348, 91] on input at bounding box center [460, 86] width 258 height 11
click at [356, 103] on span "No results found" at bounding box center [460, 101] width 258 height 18
click at [355, 85] on input at bounding box center [460, 86] width 258 height 11
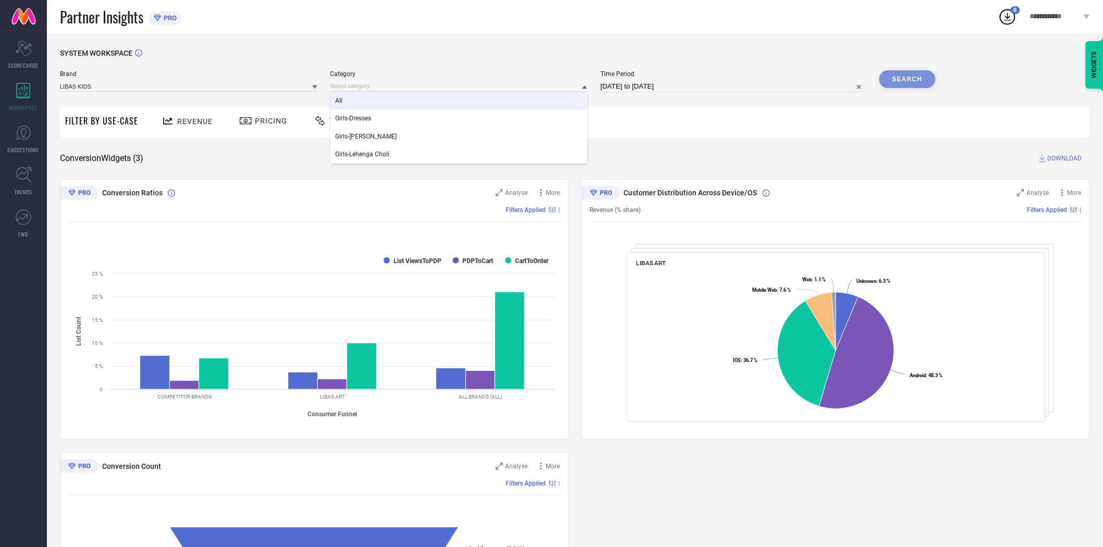
click at [355, 100] on div "All" at bounding box center [460, 101] width 258 height 18
click at [892, 77] on button "Search" at bounding box center [908, 79] width 56 height 18
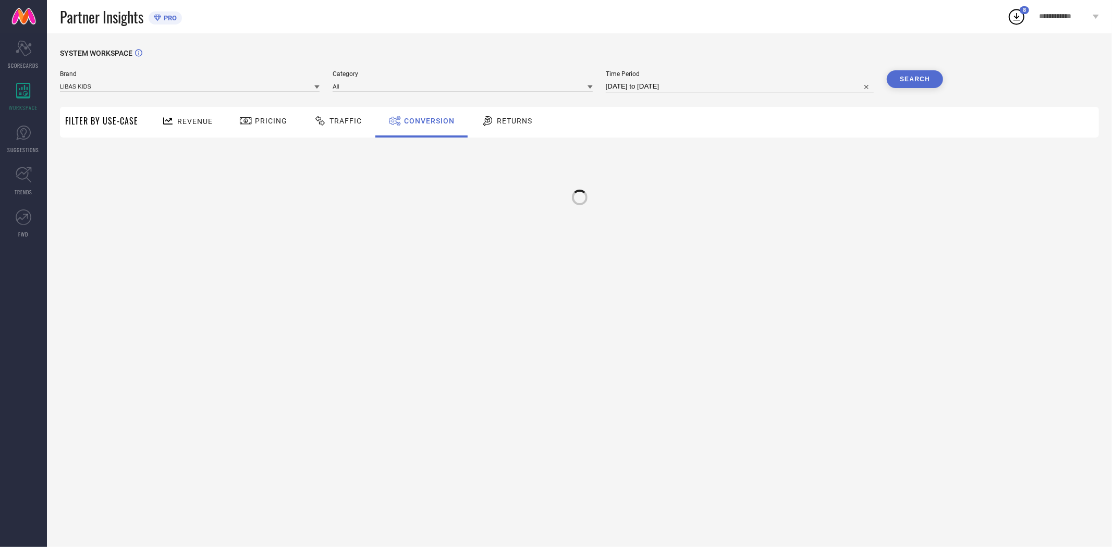
click at [877, 124] on div "Revenue Pricing Traffic Conversion Returns" at bounding box center [621, 122] width 956 height 31
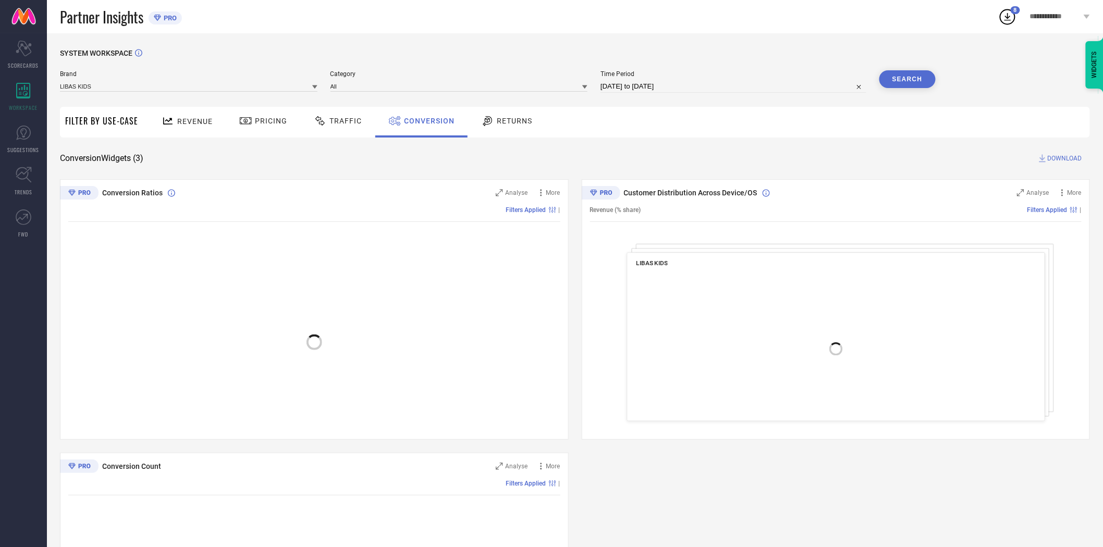
click at [1060, 159] on span "DOWNLOAD" at bounding box center [1065, 158] width 34 height 10
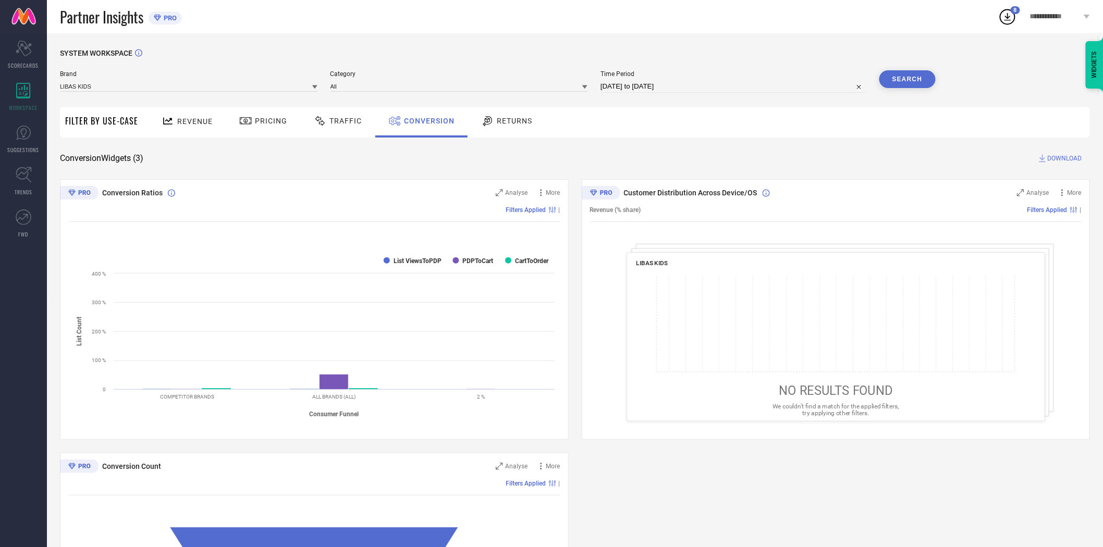
select select "8"
select select "2025"
select select "9"
select select "2025"
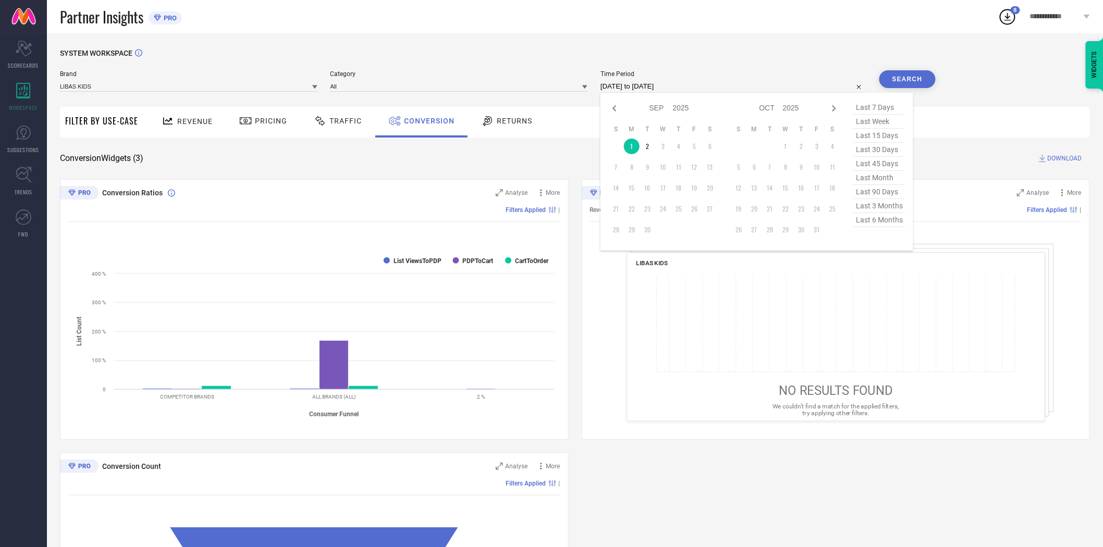
click at [722, 87] on input "[DATE] to [DATE]" at bounding box center [734, 86] width 266 height 13
click at [652, 149] on td "2" at bounding box center [648, 147] width 16 height 16
type input "[DATE] to [DATE]"
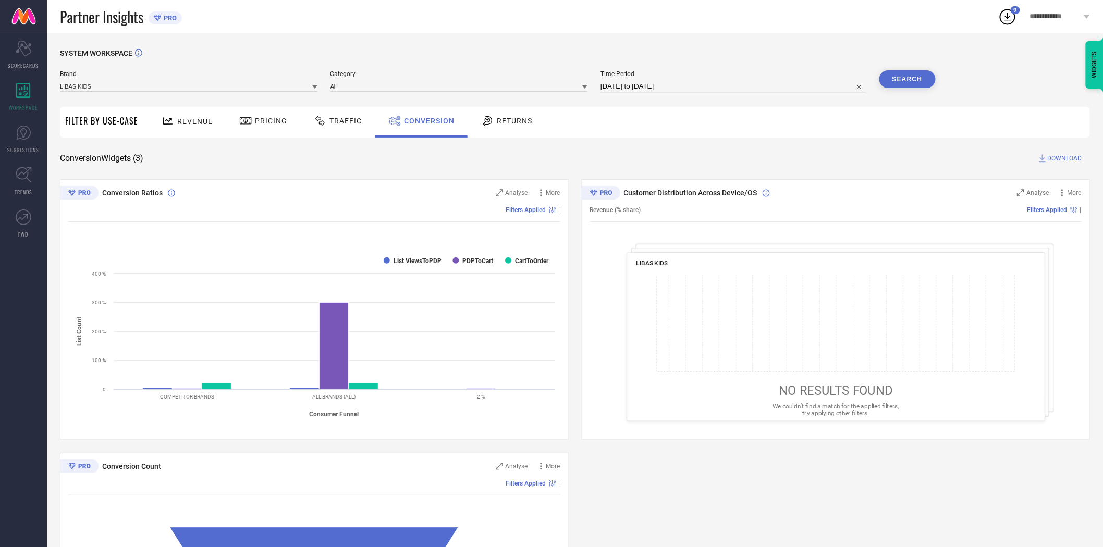
click at [905, 78] on button "Search" at bounding box center [908, 79] width 56 height 18
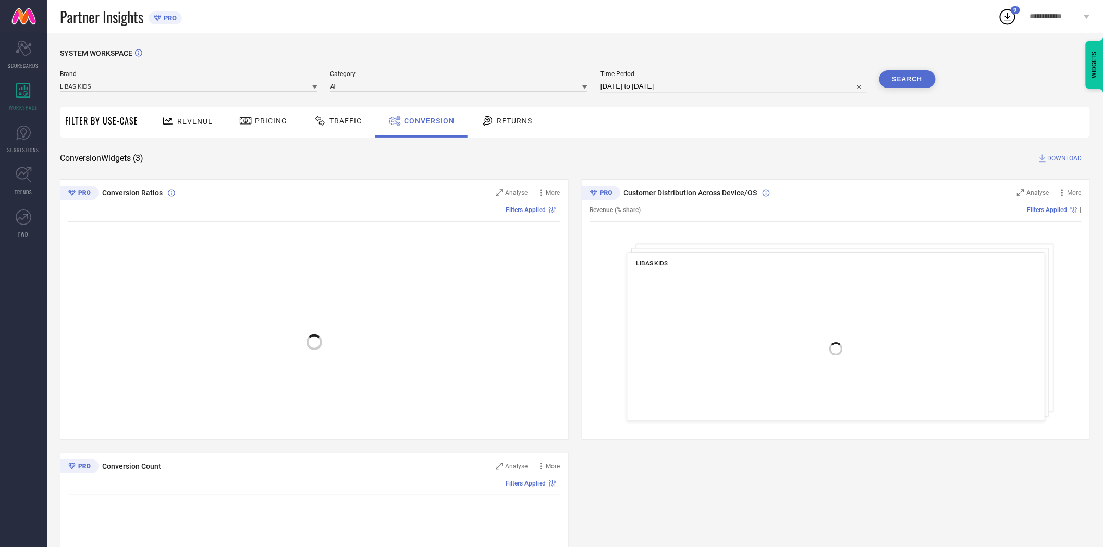
click at [865, 132] on div "Revenue Pricing Traffic Conversion Returns" at bounding box center [616, 122] width 947 height 31
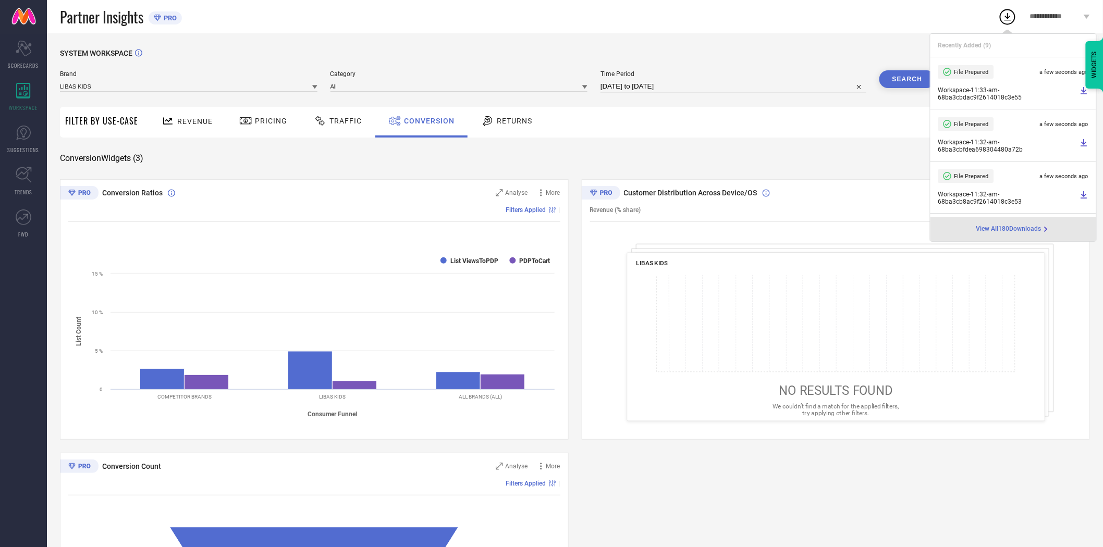
click at [861, 150] on div "SYSTEM WORKSPACE Brand LIBAS KIDS Category All Time Period [DATE] to [DATE] Sea…" at bounding box center [575, 381] width 1030 height 665
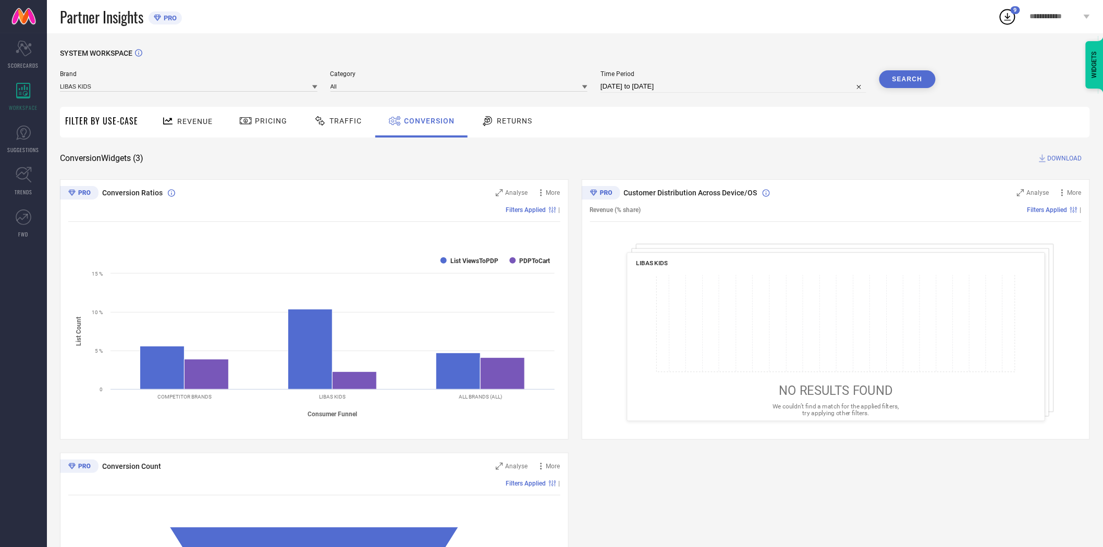
click at [1058, 158] on span "DOWNLOAD" at bounding box center [1065, 158] width 34 height 10
